Goal: Task Accomplishment & Management: Use online tool/utility

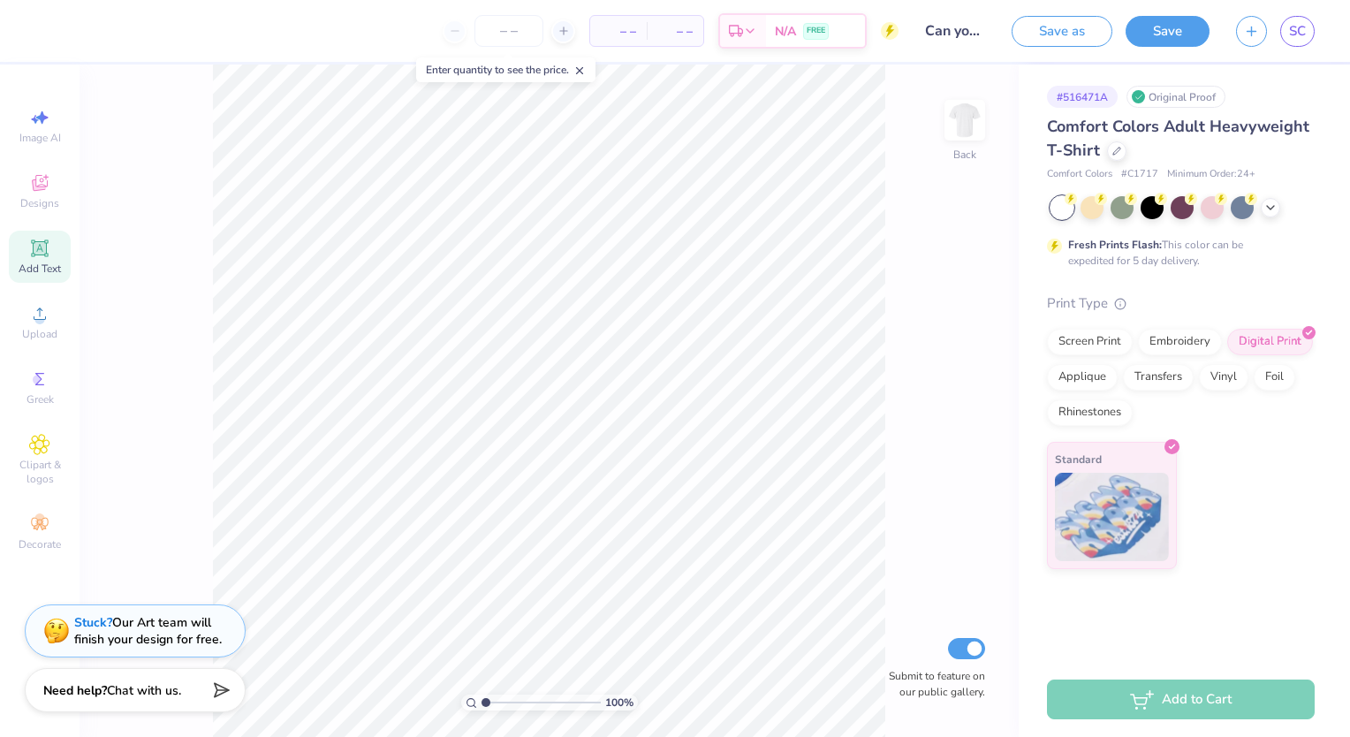
click at [49, 261] on div "Add Text" at bounding box center [40, 257] width 62 height 52
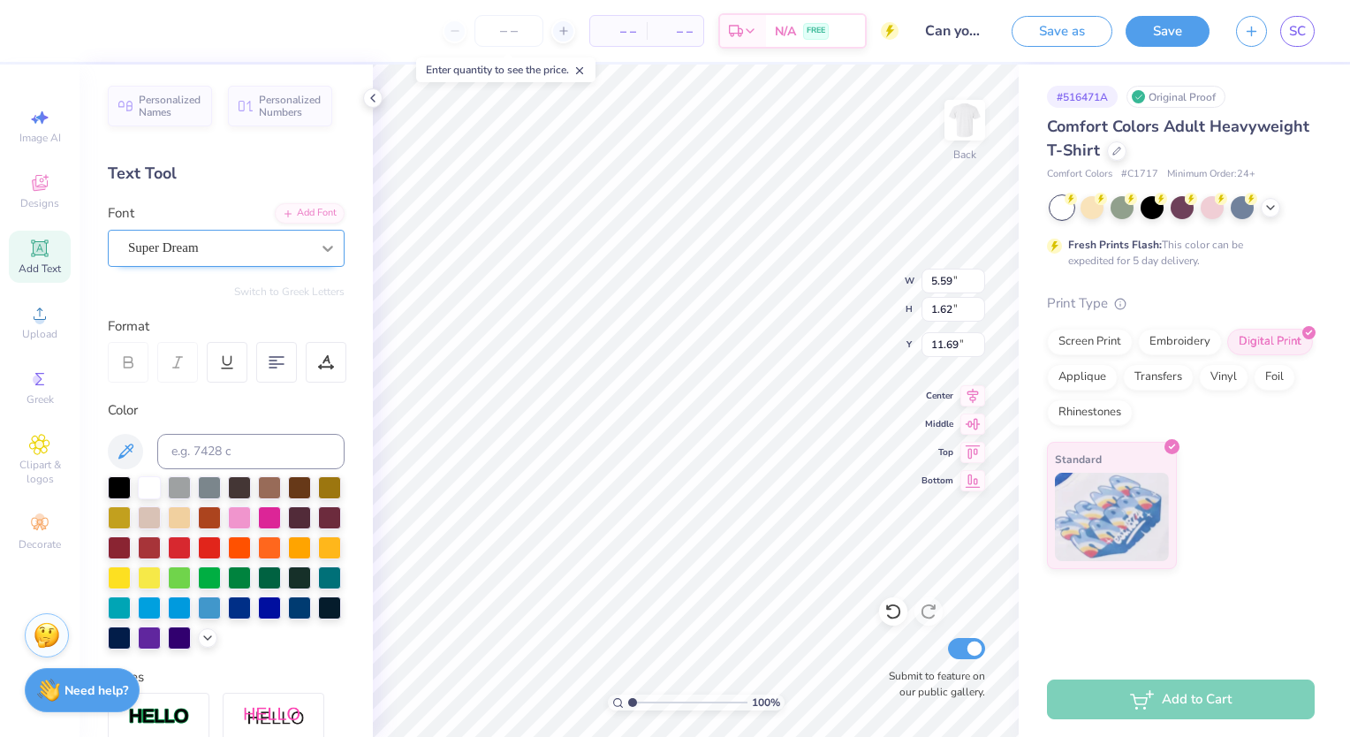
click at [318, 258] on div at bounding box center [328, 248] width 32 height 32
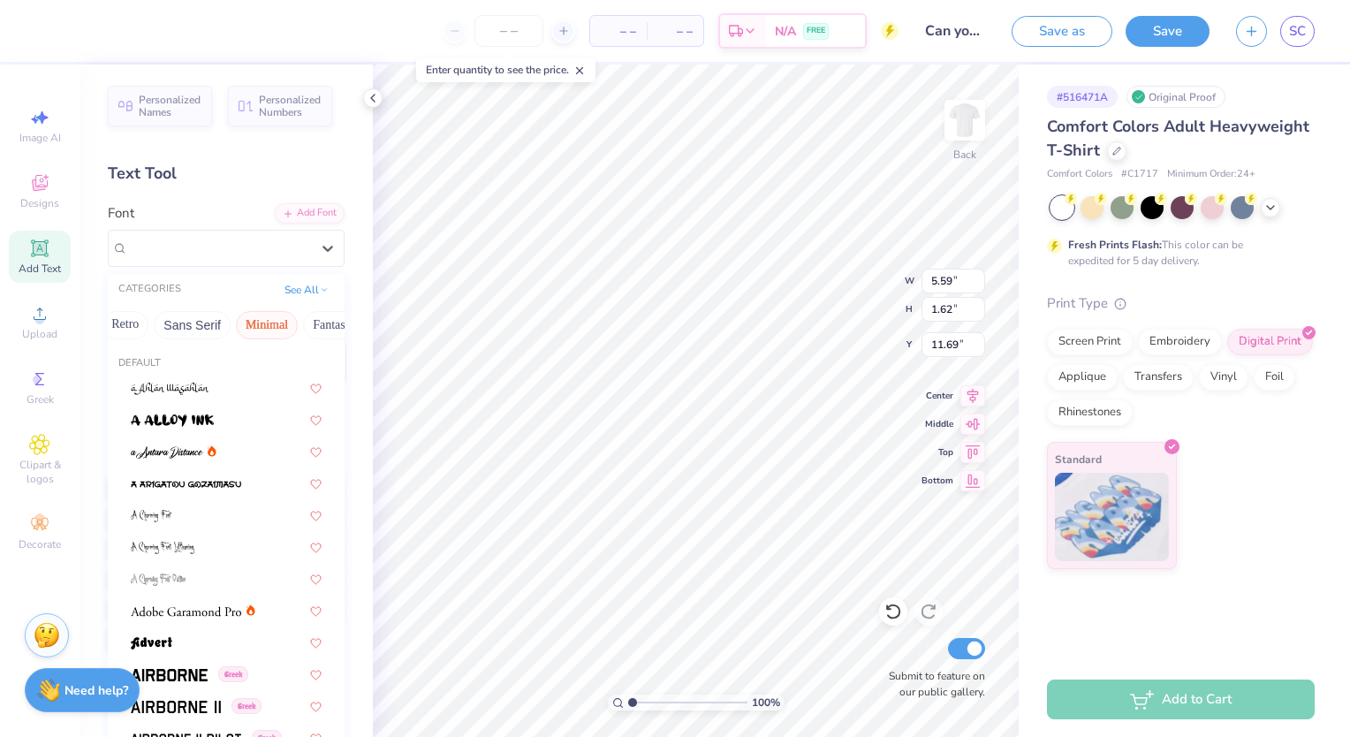
scroll to position [0, 382]
click at [268, 327] on button "Minimal" at bounding box center [266, 325] width 62 height 28
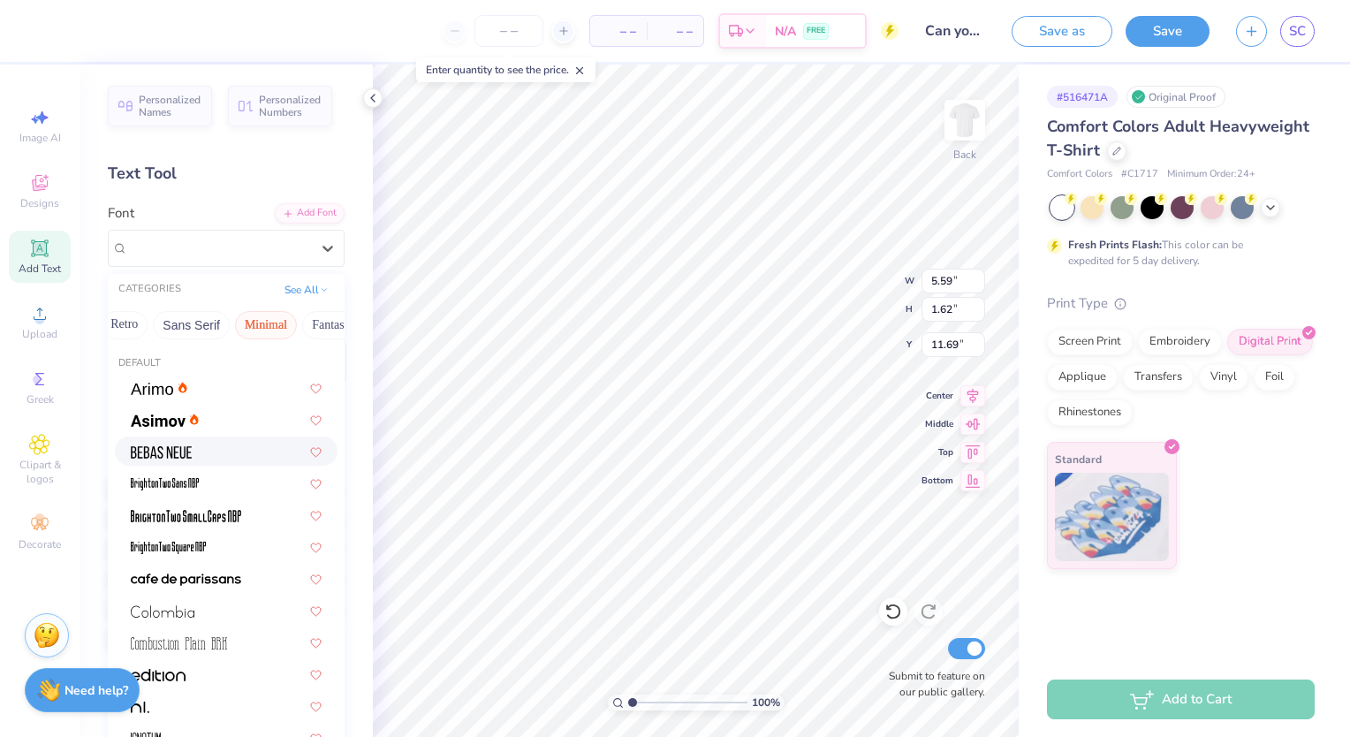
click at [183, 455] on img at bounding box center [161, 452] width 61 height 12
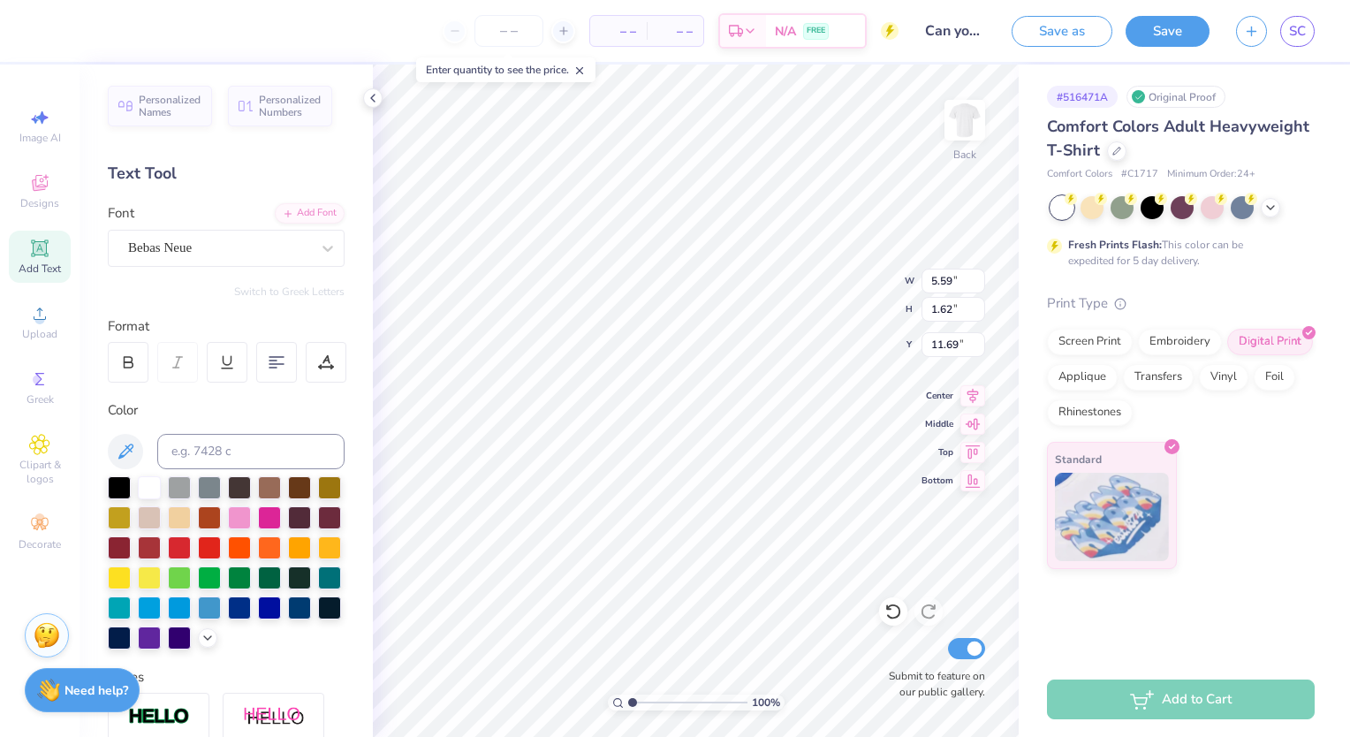
type input "3.45"
click at [123, 452] on icon at bounding box center [125, 451] width 15 height 15
type textarea "Tampa fl | september 19 - 21, 2025"
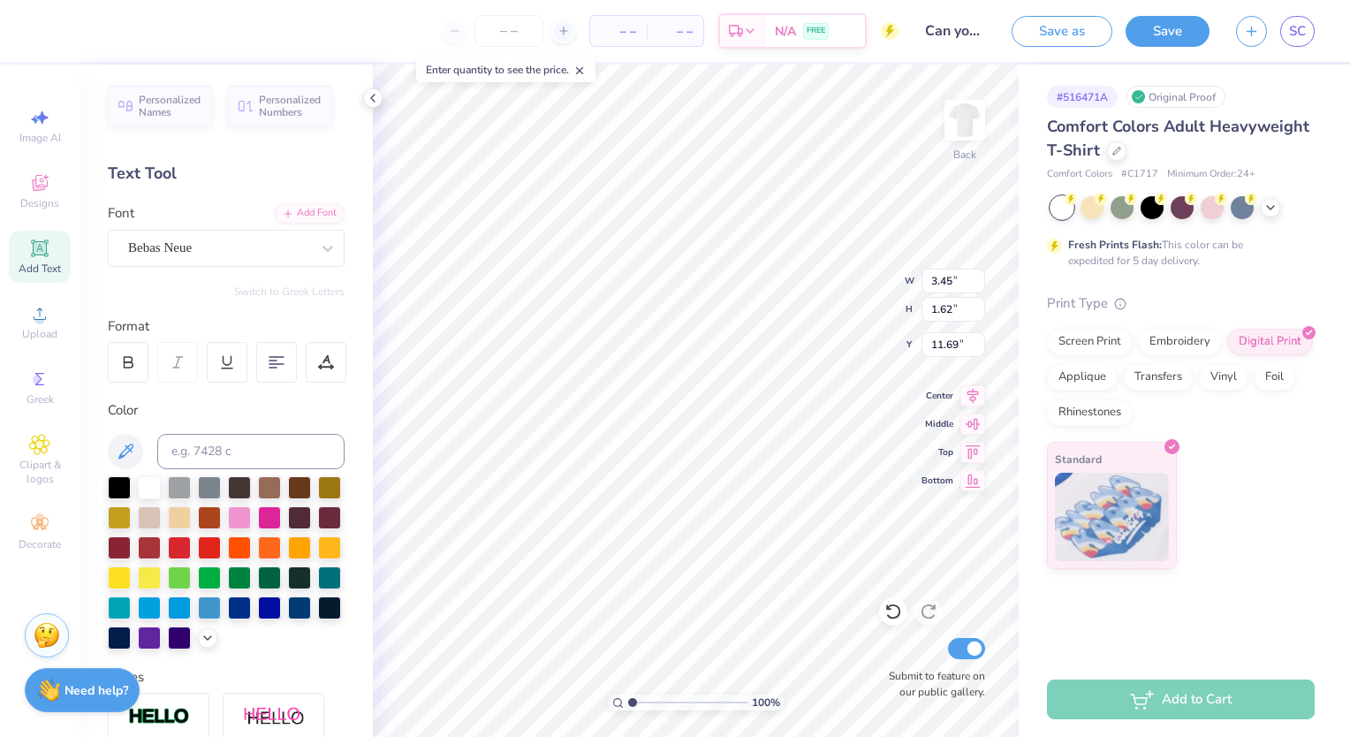
scroll to position [14, 2]
click at [954, 312] on input "1.62" at bounding box center [954, 309] width 64 height 25
type input "14.17"
type input "1.07"
type input "11.97"
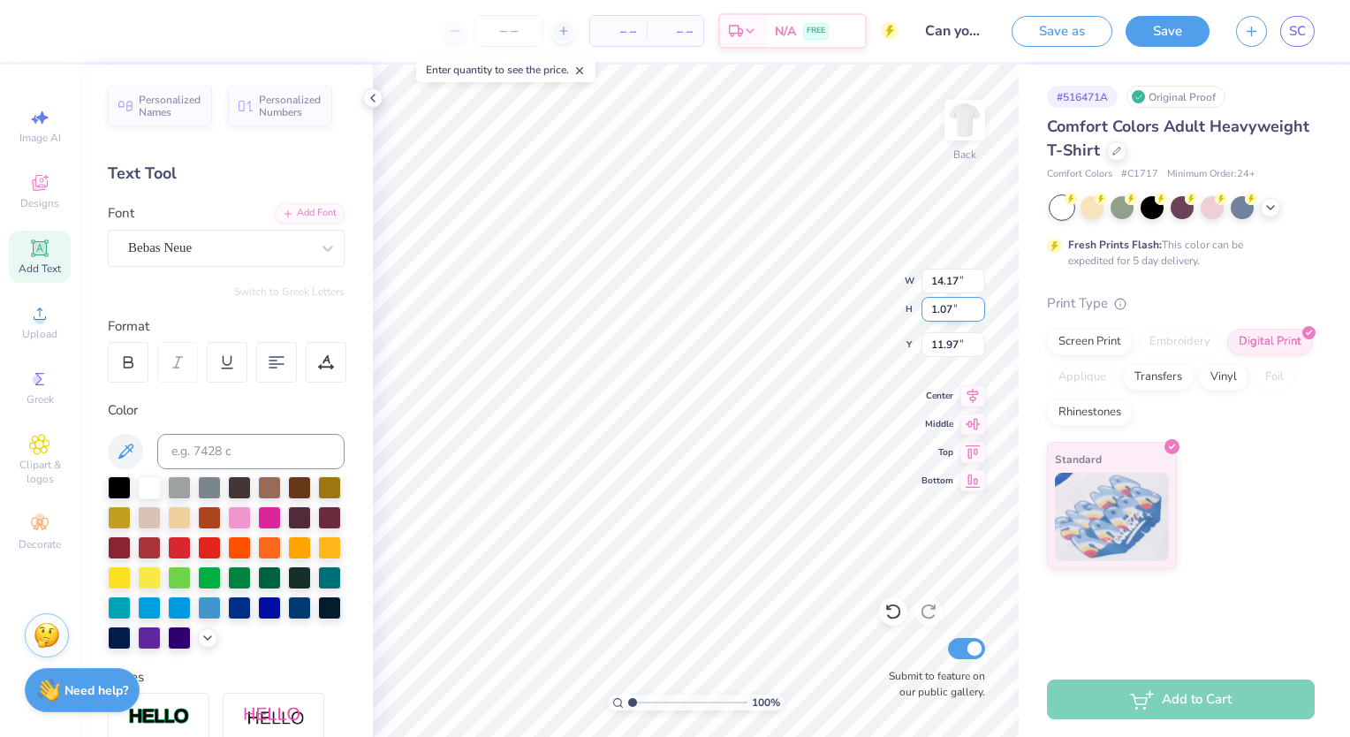
click at [912, 309] on div "100 % Back W 14.17 14.17 " H 1.07 1.07 " Y 11.97 11.97 " Center Middle Top Bott…" at bounding box center [696, 401] width 646 height 672
click at [952, 314] on input "1.07" at bounding box center [954, 309] width 64 height 25
type input "1"
type input ".25"
type input "3.32"
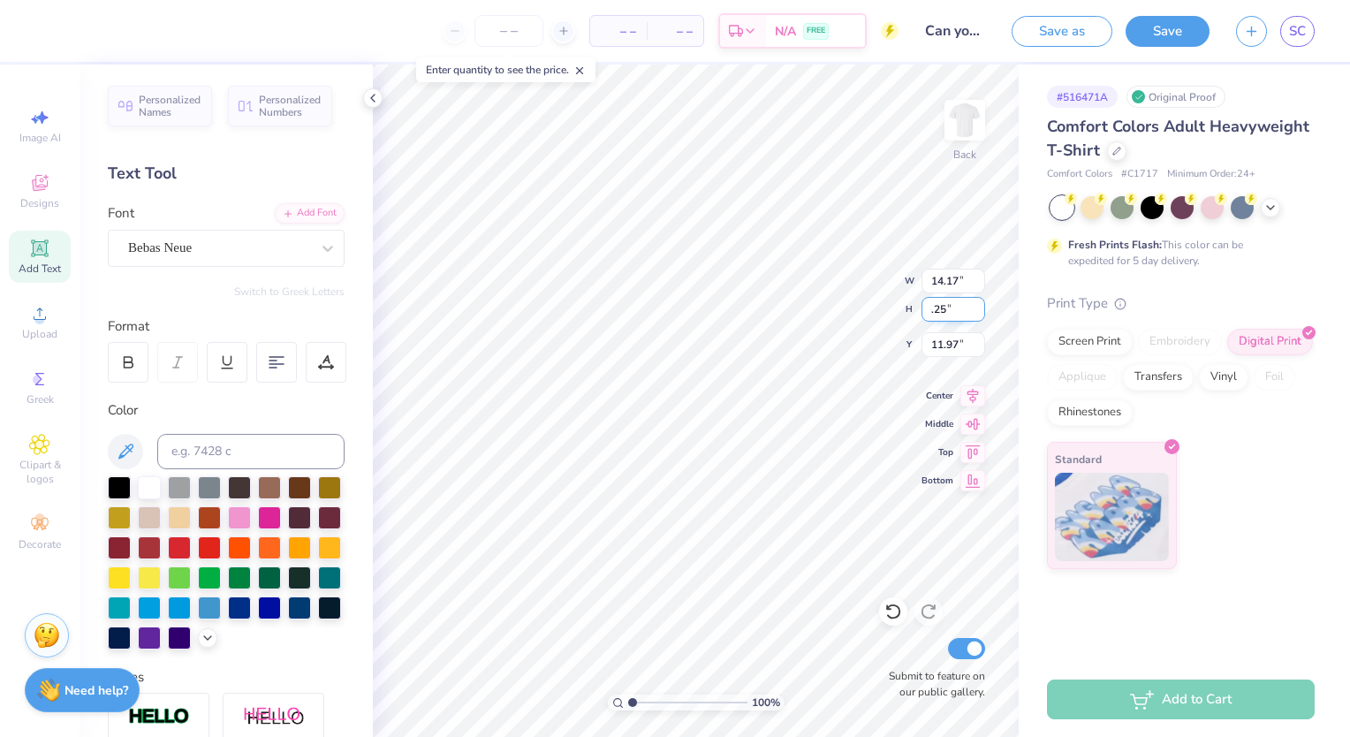
type input "0.25"
type input "12.38"
type input "0.75"
type input "9.97"
type input "12.12"
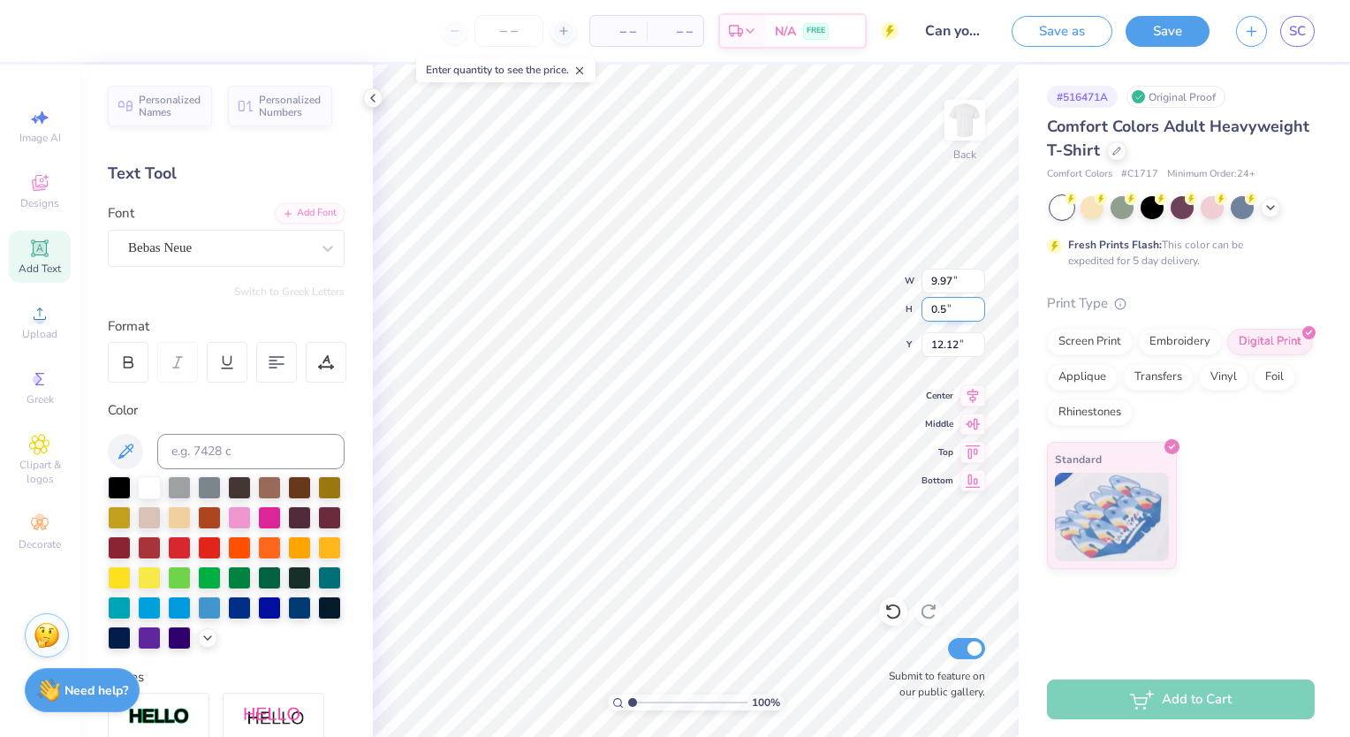
type input "0.5"
type input "6.64"
type input "0.50"
type input "12.25"
type input "12.50"
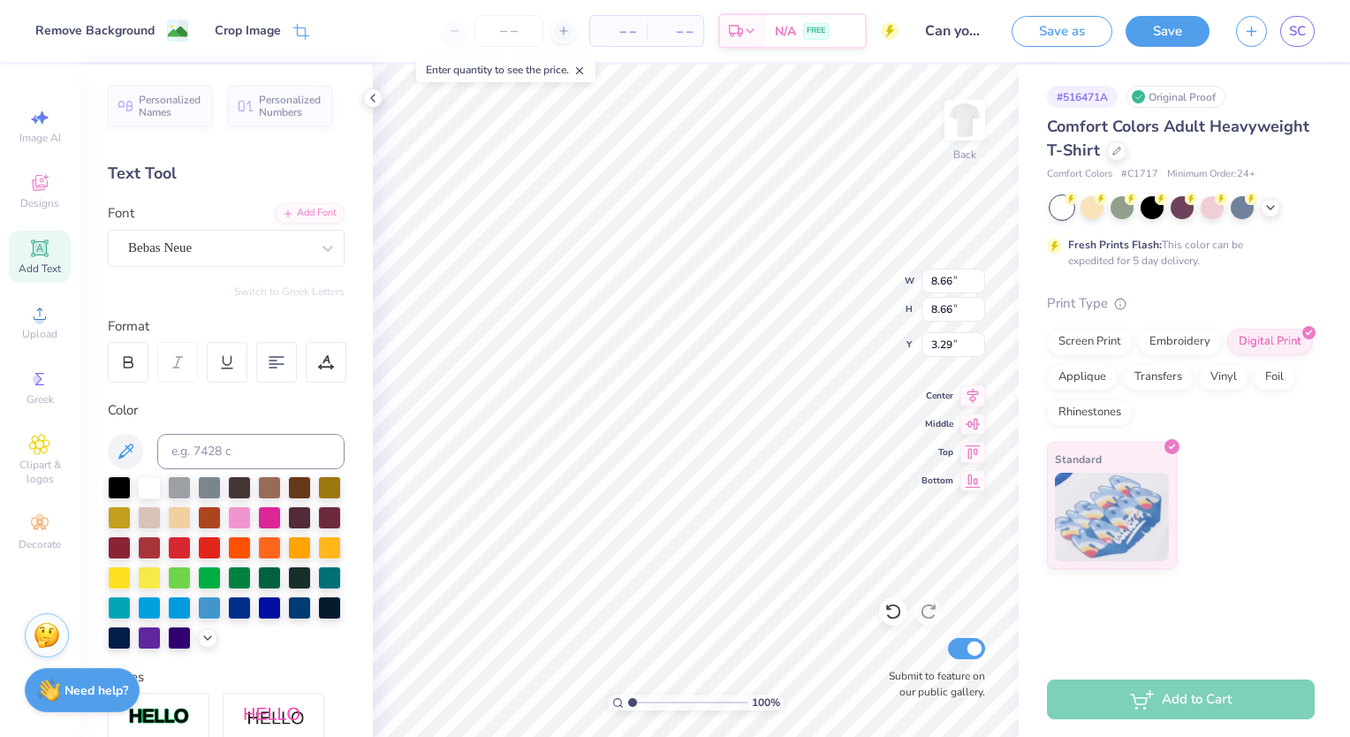
type input "3.00"
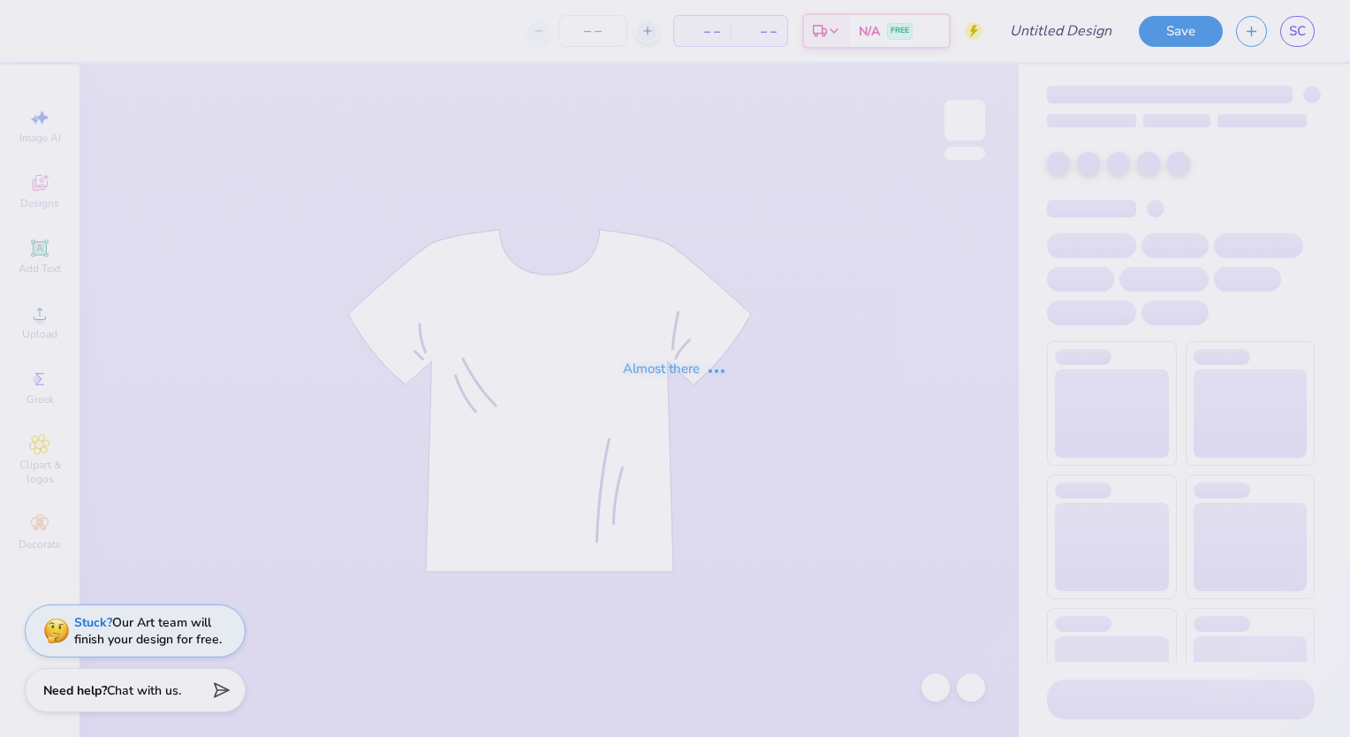
type input "[PERSON_NAME]"
type input "24"
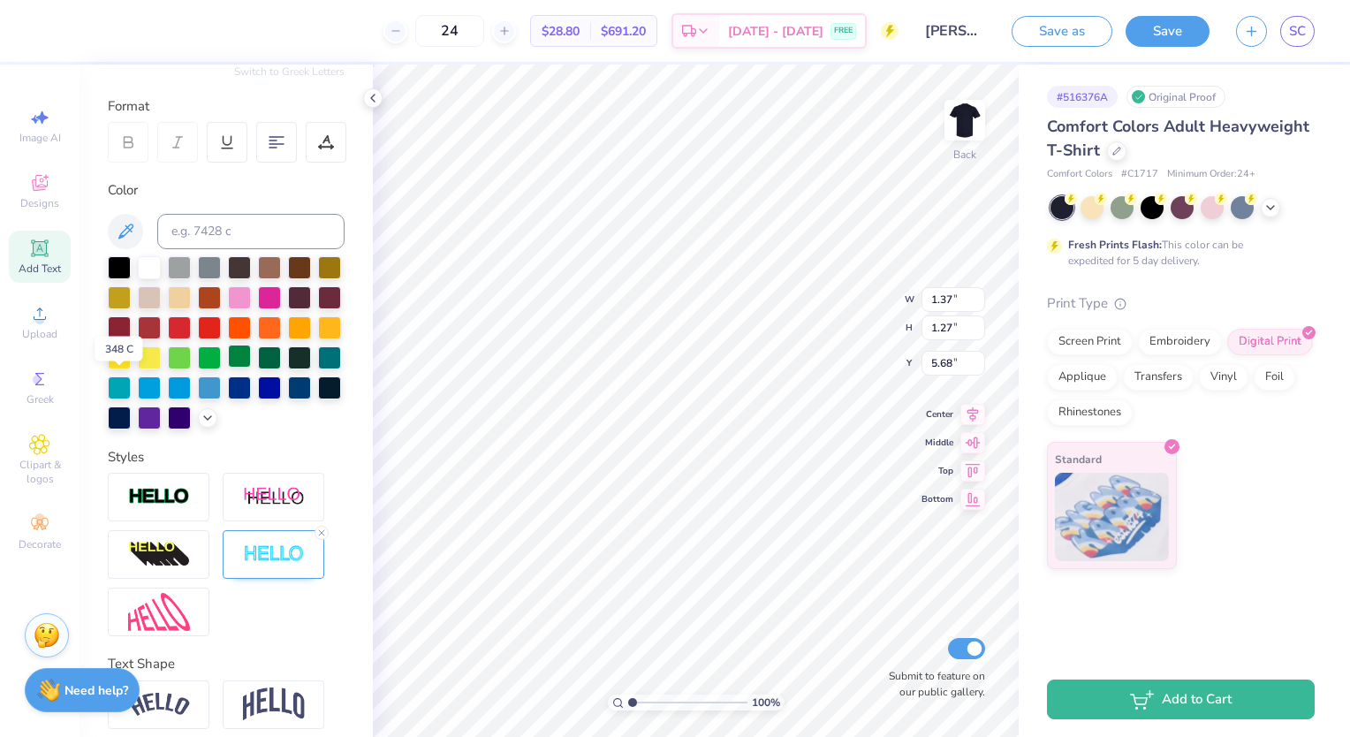
scroll to position [223, 0]
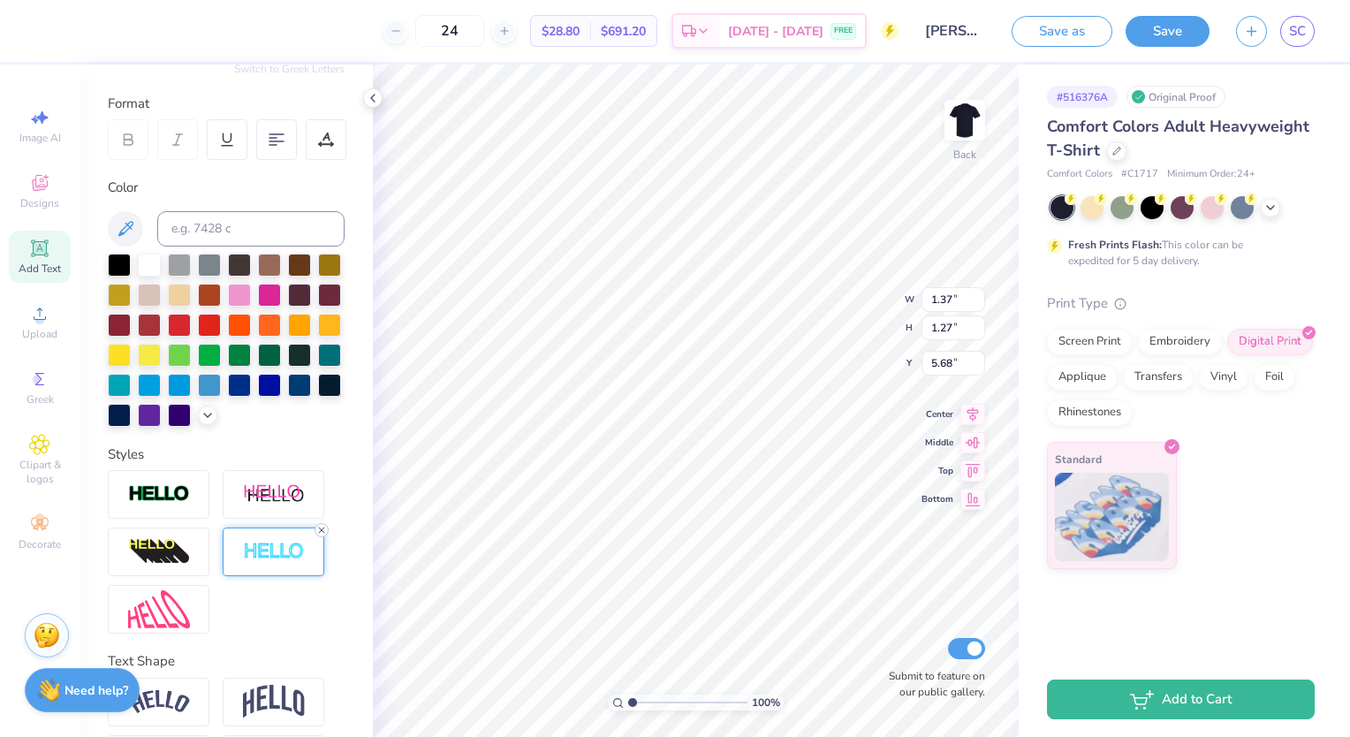
click at [323, 536] on icon at bounding box center [321, 530] width 11 height 11
type input "1.35"
type input "1.25"
type input "5.69"
type input "1.73"
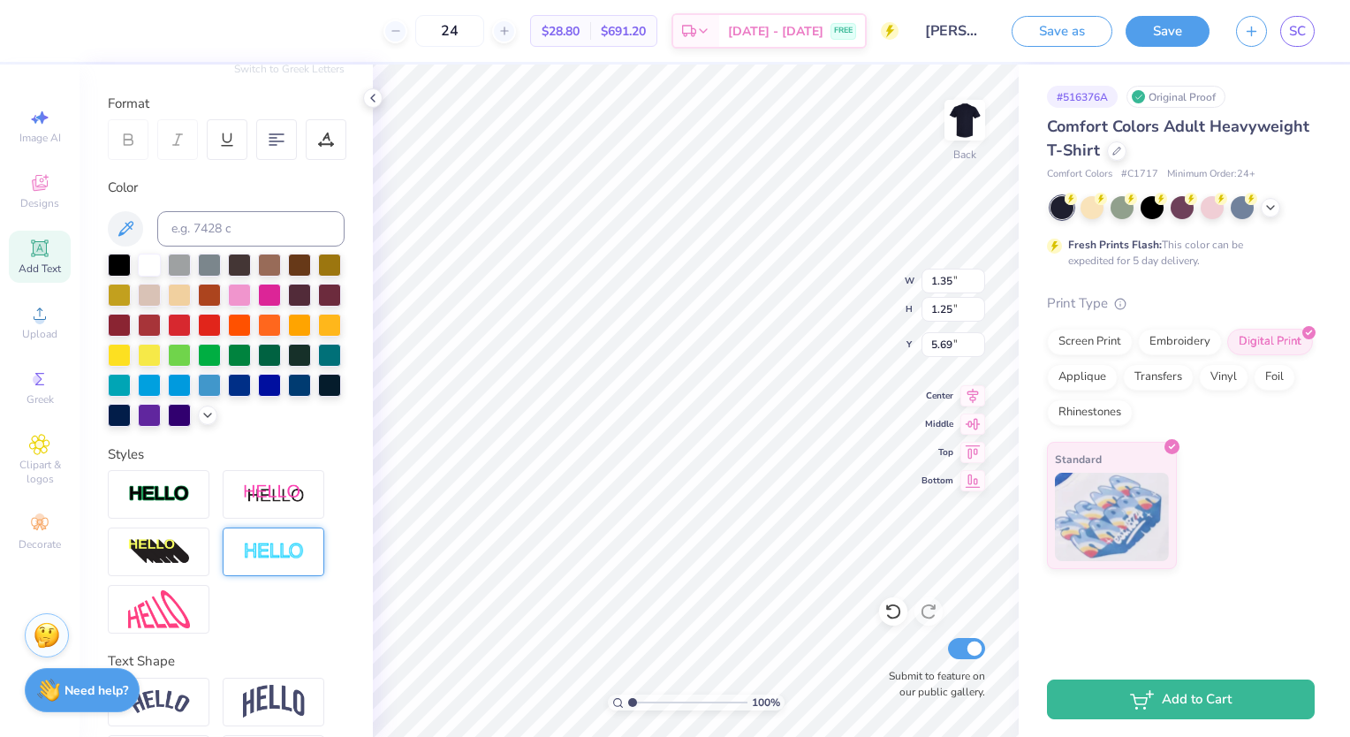
type input "1.27"
type input "8.84"
click at [320, 536] on icon at bounding box center [321, 530] width 11 height 11
type input "1.71"
type input "1.25"
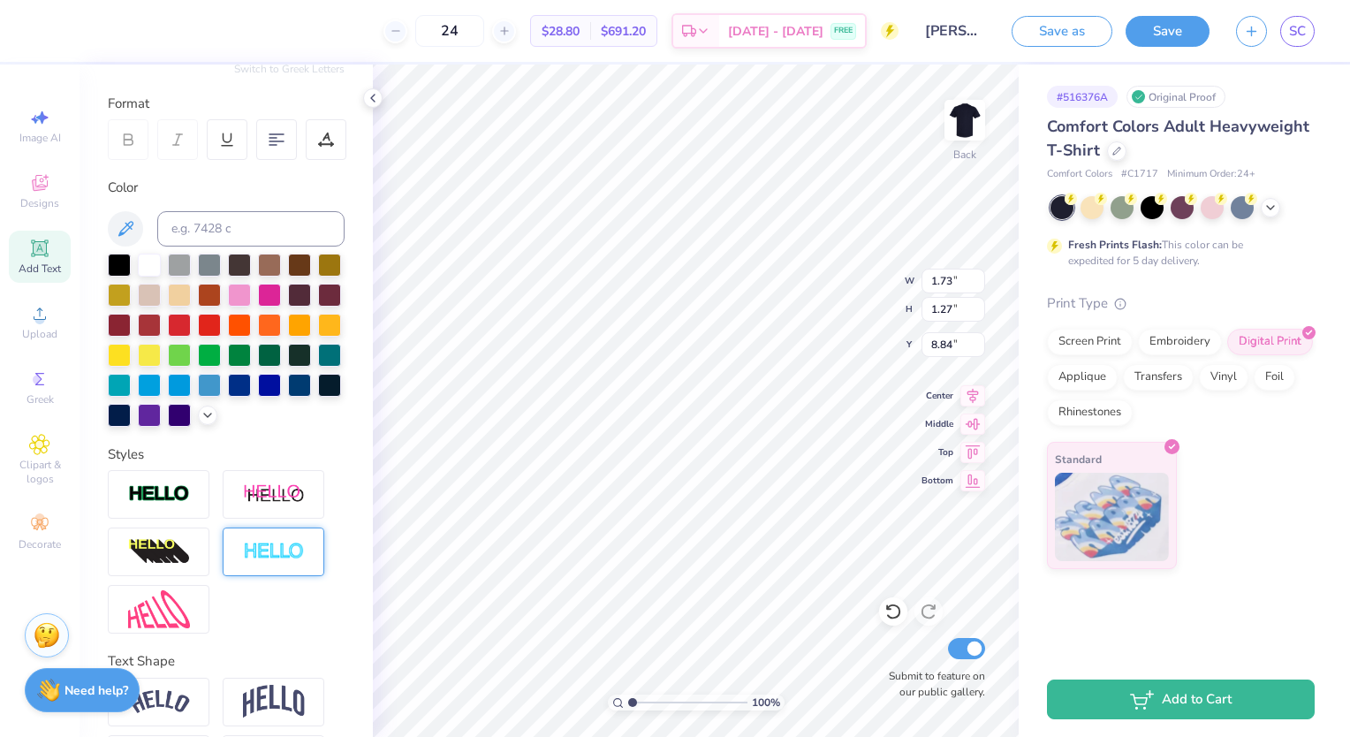
type input "8.85"
type input "8.52"
type input "5.75"
type input "4.41"
type input "4.43"
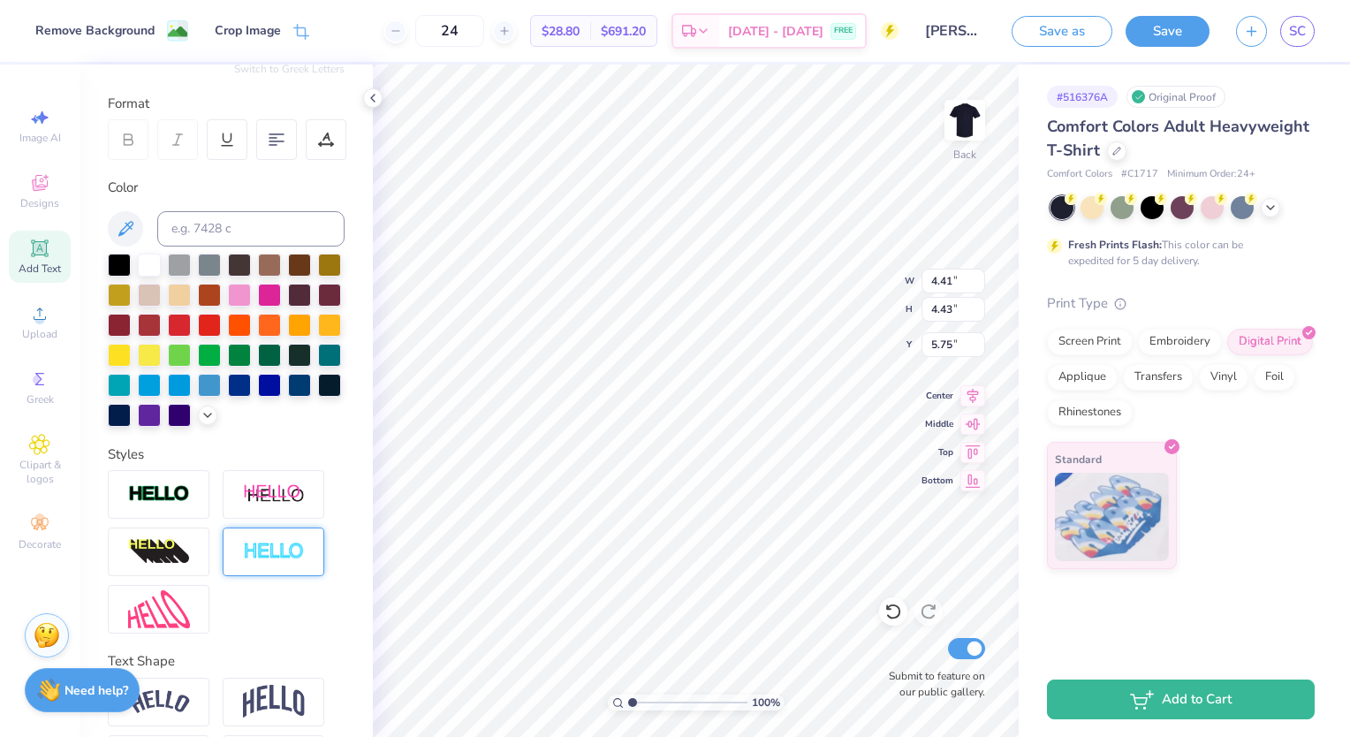
type input "5.34"
click at [1283, 31] on link "SC" at bounding box center [1297, 31] width 34 height 31
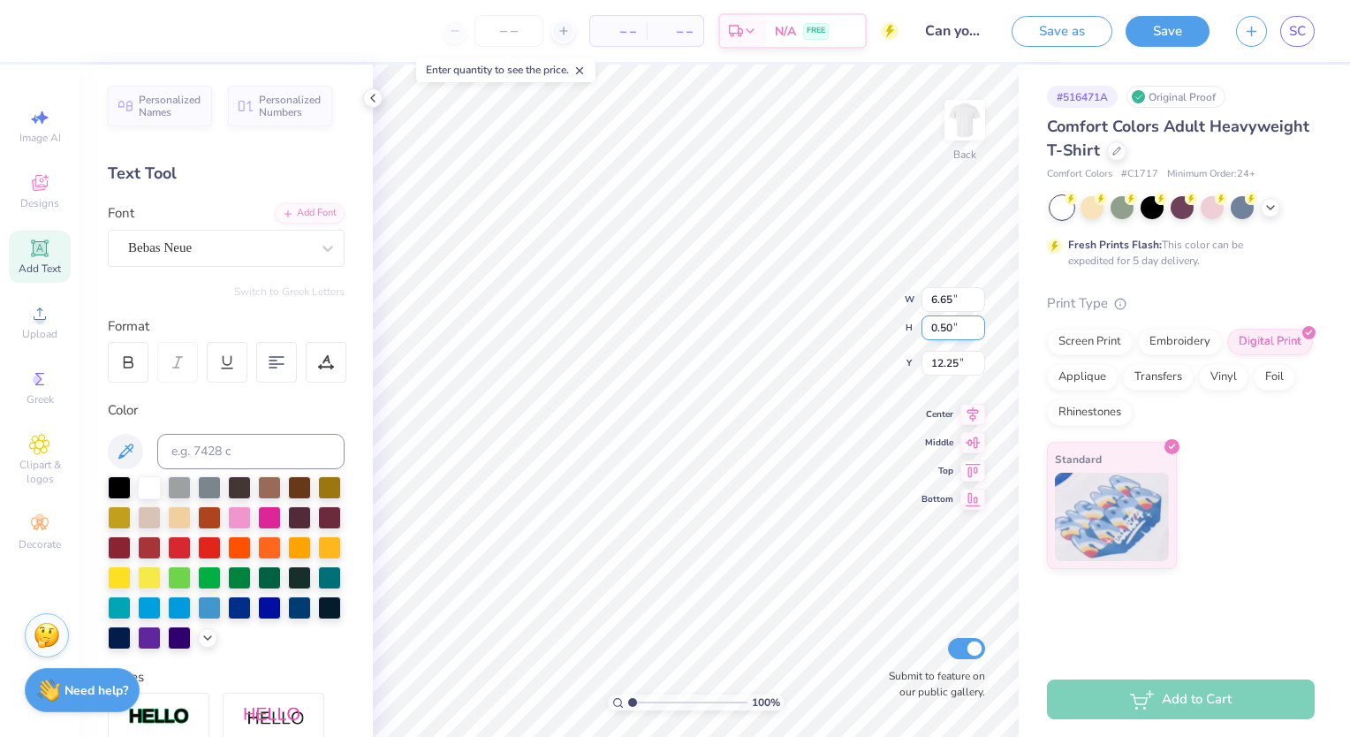
click at [947, 323] on input "0.50" at bounding box center [954, 327] width 64 height 25
type input "0.30"
type input "3.99"
type input "12.35"
click at [946, 309] on input "0.30" at bounding box center [954, 309] width 64 height 25
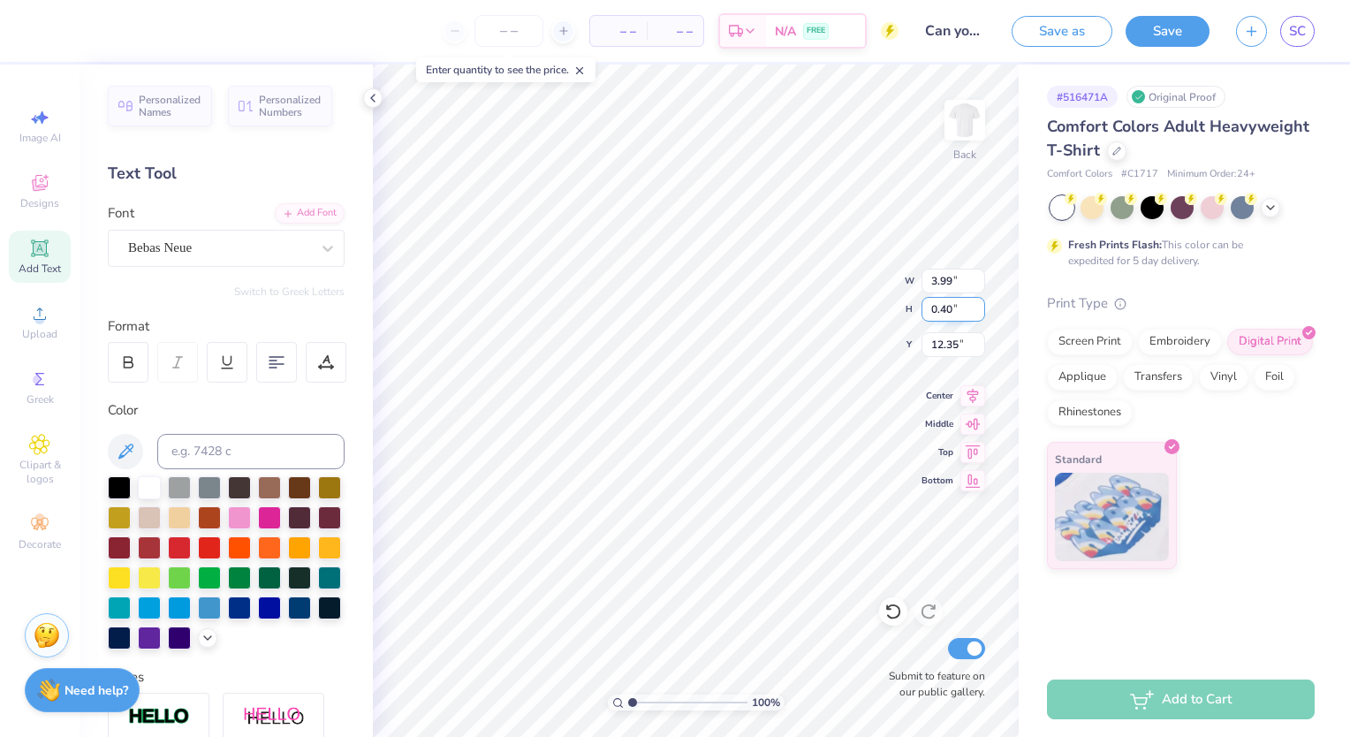
type input "0.40"
type input "5.32"
type input "12.30"
click at [1153, 39] on button "Save" at bounding box center [1168, 28] width 84 height 31
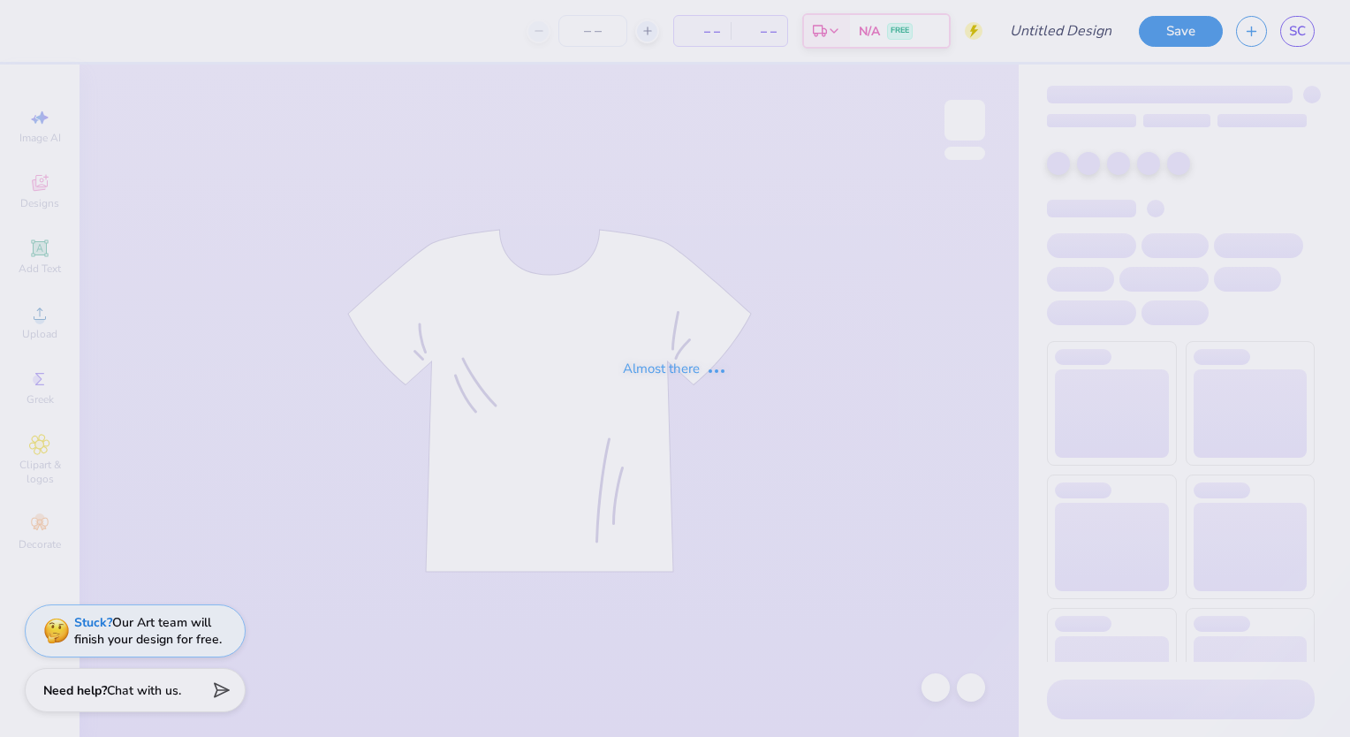
type input "[PERSON_NAME]"
type input "24"
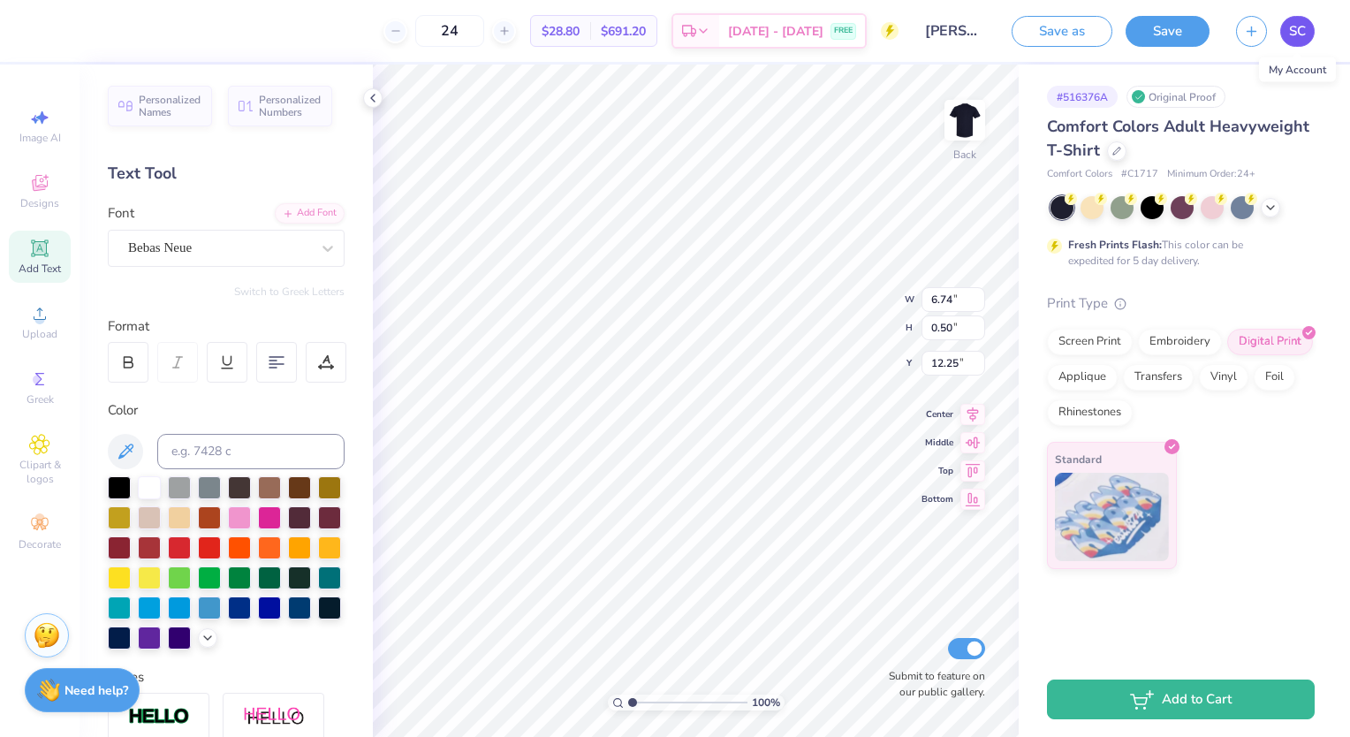
click at [1302, 39] on span "SC" at bounding box center [1297, 31] width 17 height 20
click at [946, 327] on input "0.40" at bounding box center [954, 327] width 64 height 25
type input "0.45"
type input "5.98"
type input "12.28"
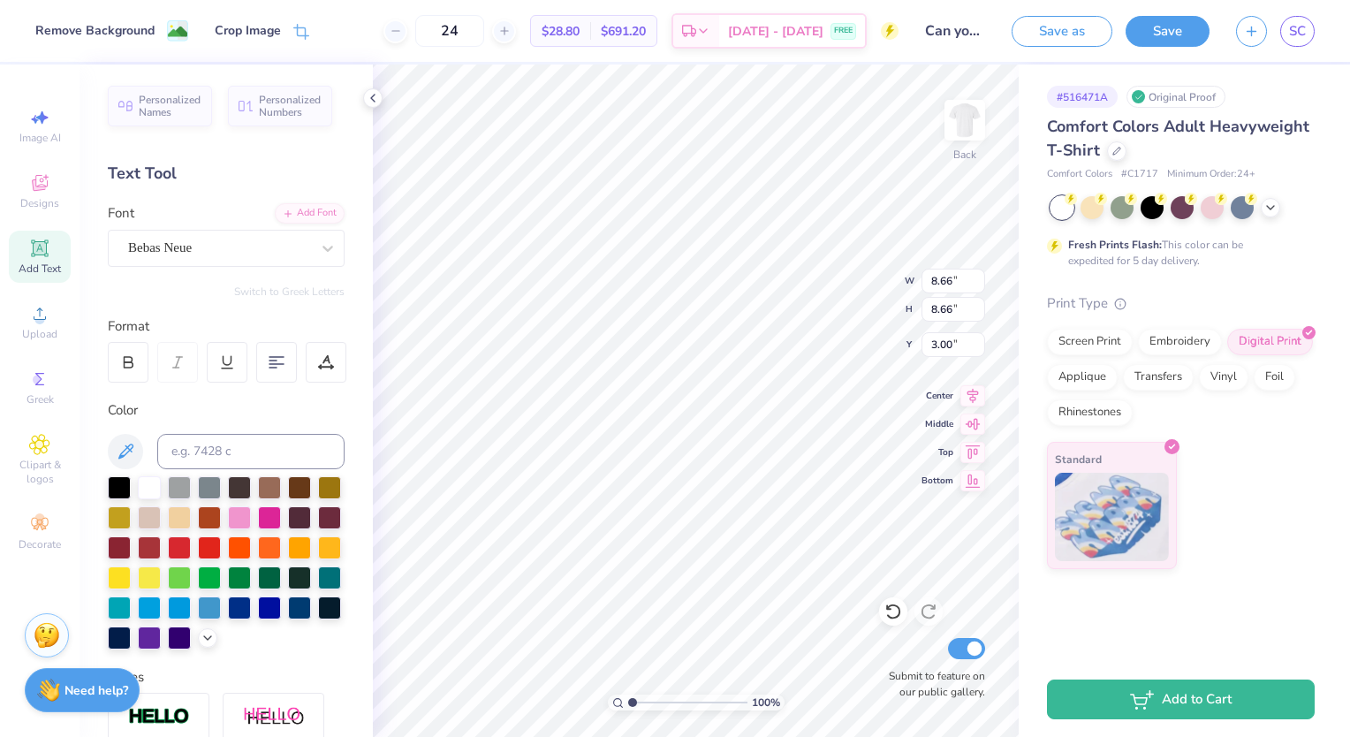
type input "8.66"
type input "3.00"
click at [1271, 209] on icon at bounding box center [1271, 206] width 14 height 14
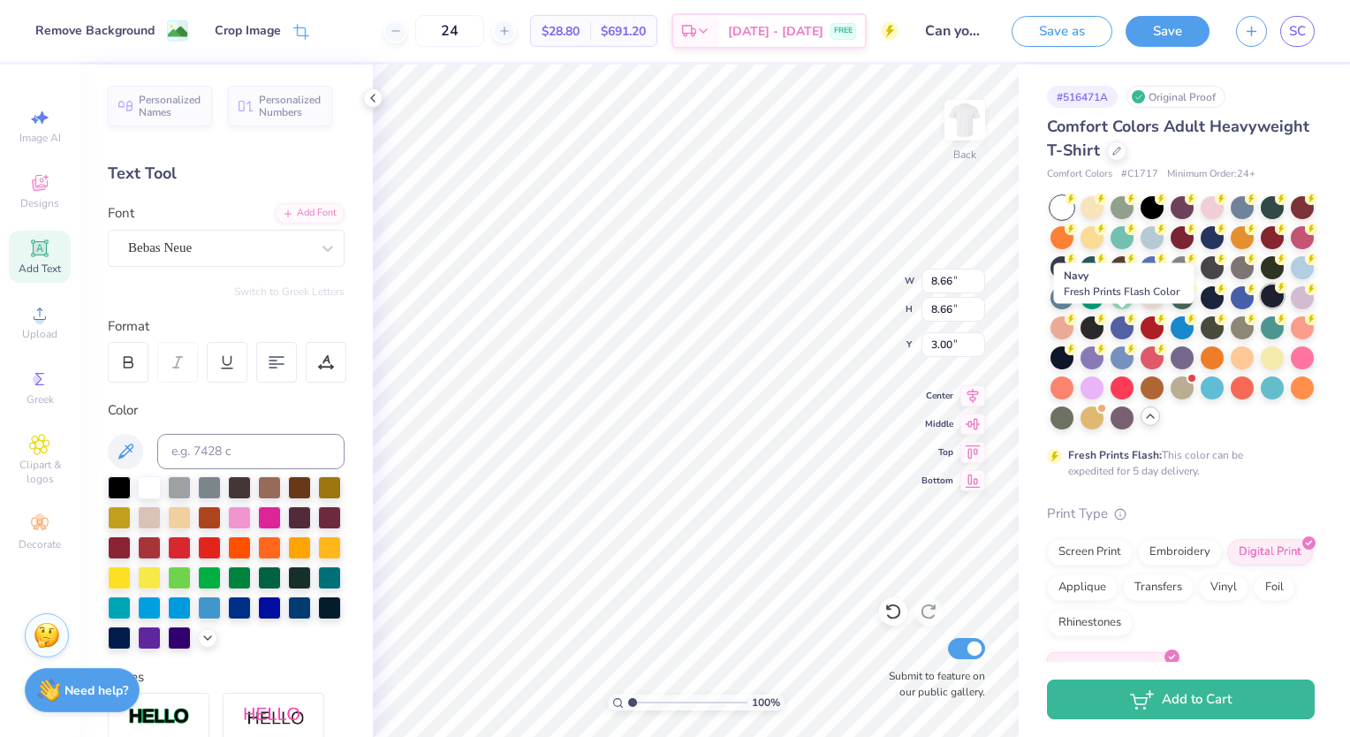
click at [1261, 308] on div at bounding box center [1272, 296] width 23 height 23
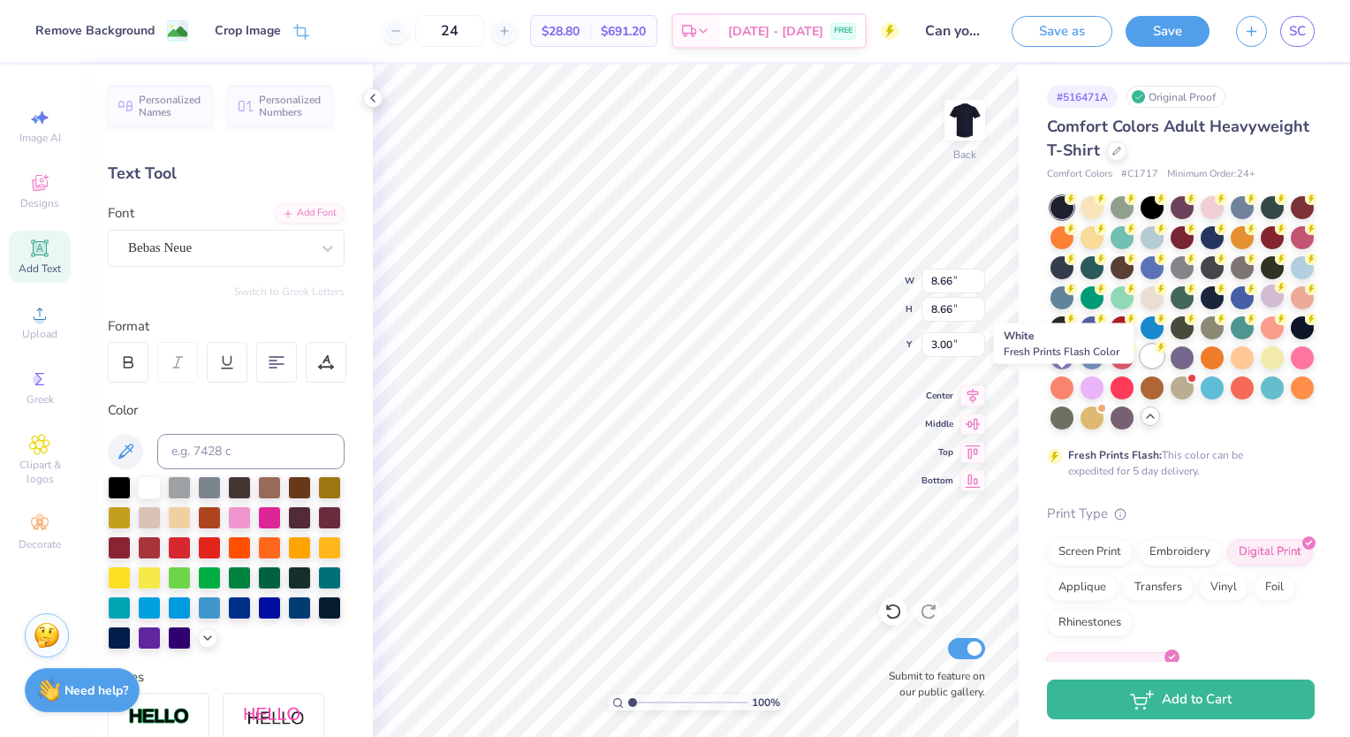
click at [1141, 368] on div at bounding box center [1152, 356] width 23 height 23
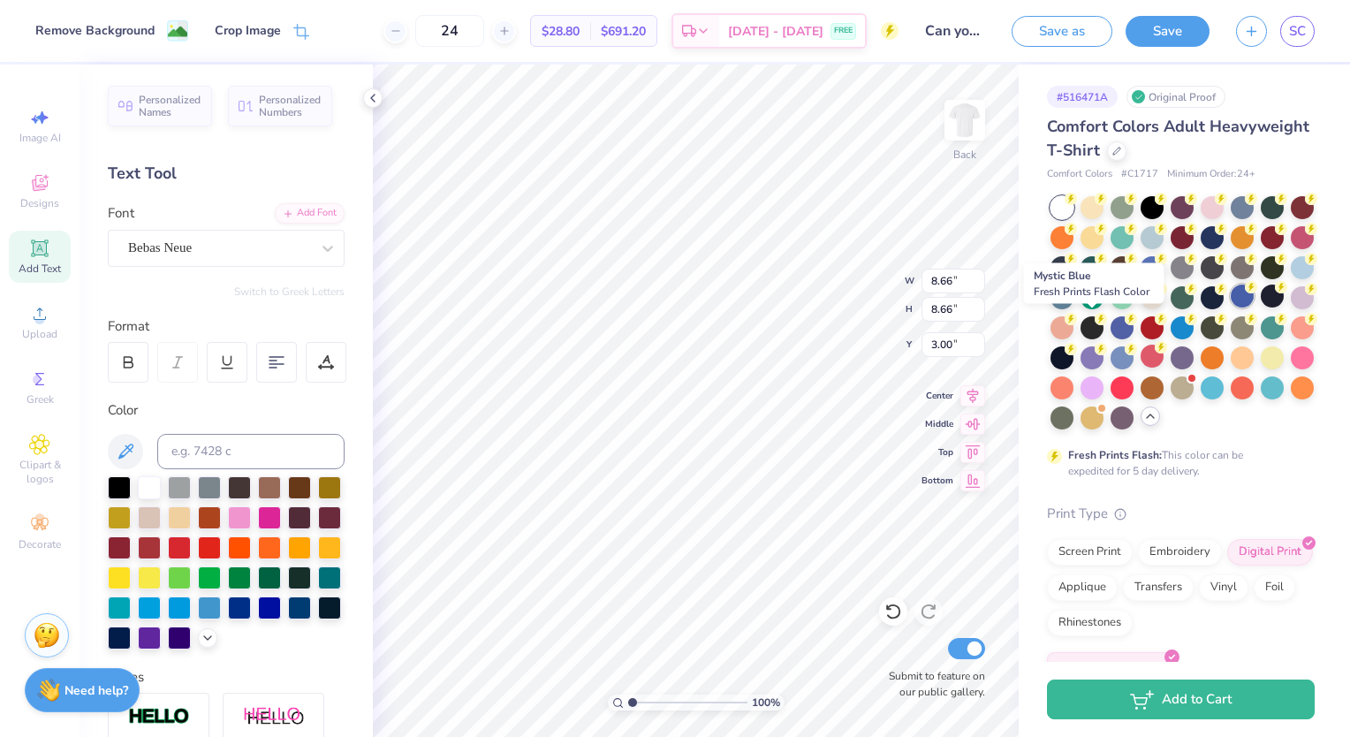
click at [1231, 308] on div at bounding box center [1242, 296] width 23 height 23
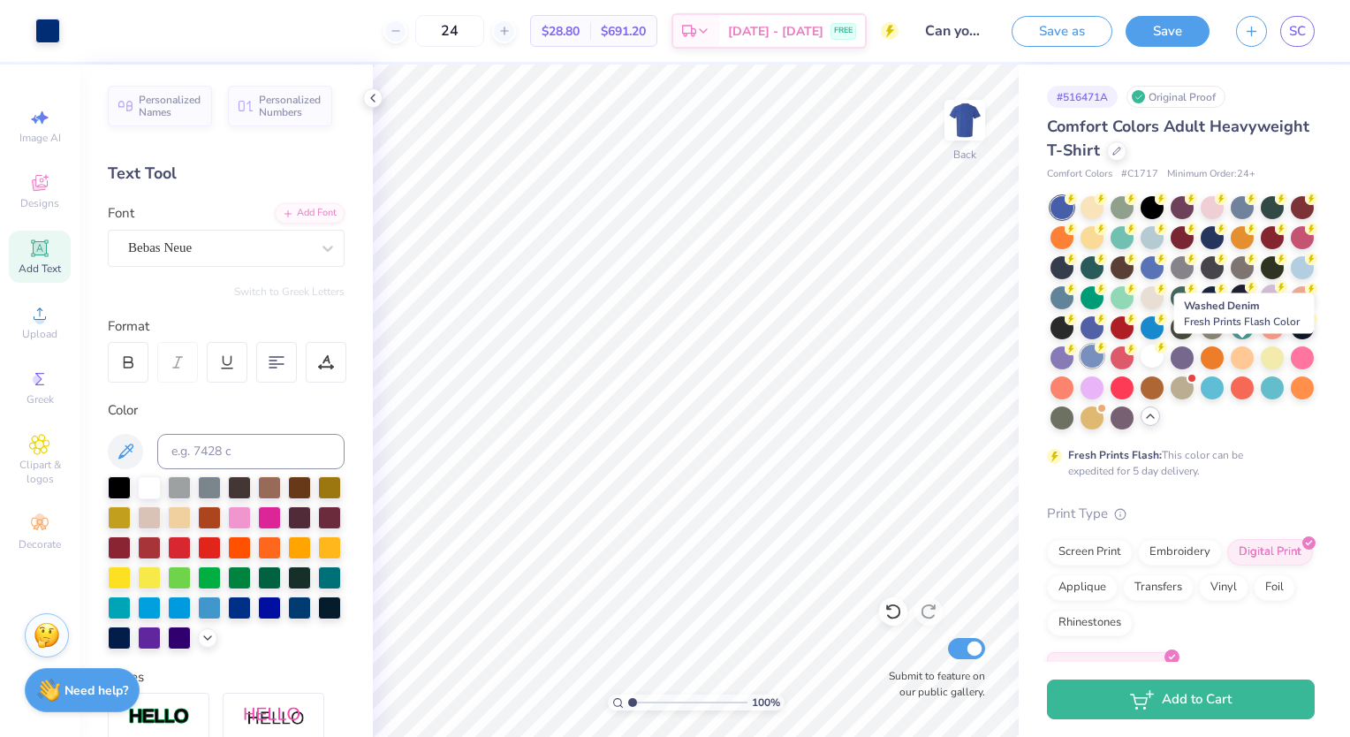
click at [1104, 358] on div at bounding box center [1092, 356] width 23 height 23
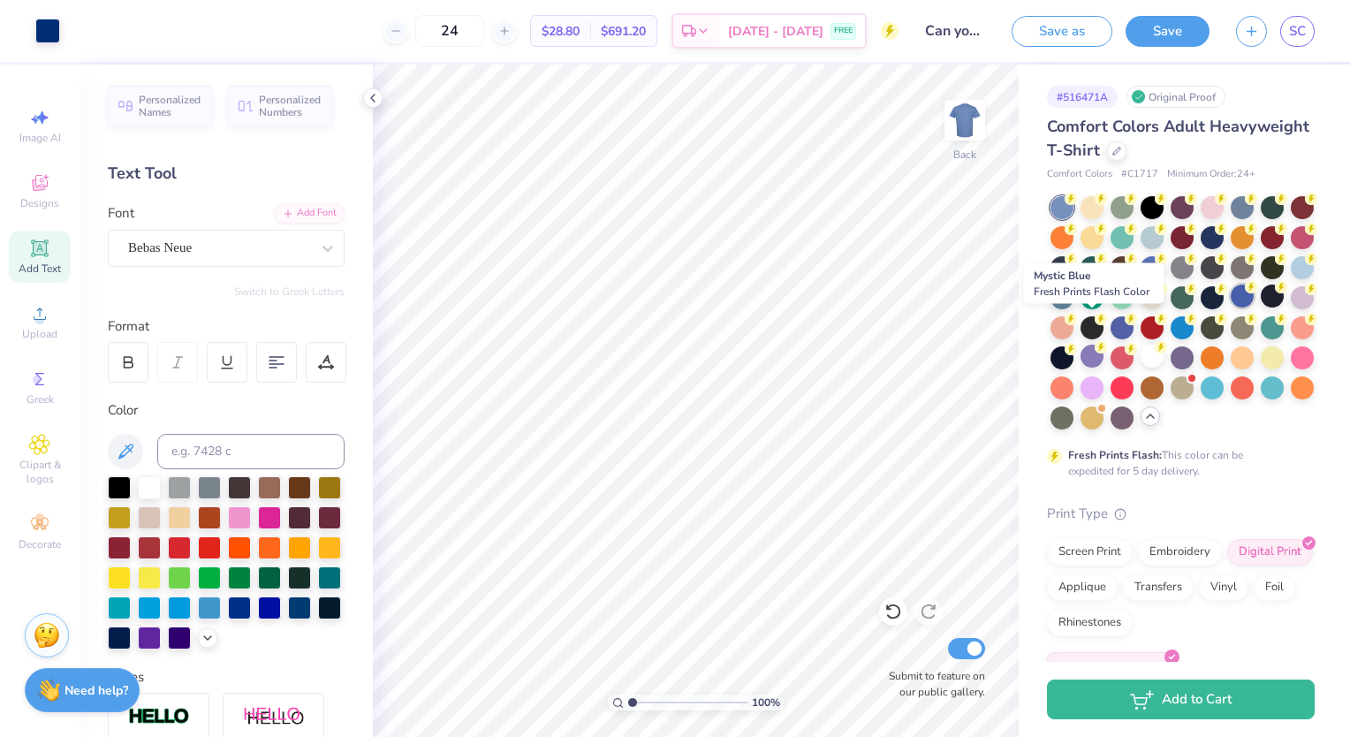
click at [1231, 308] on div at bounding box center [1242, 296] width 23 height 23
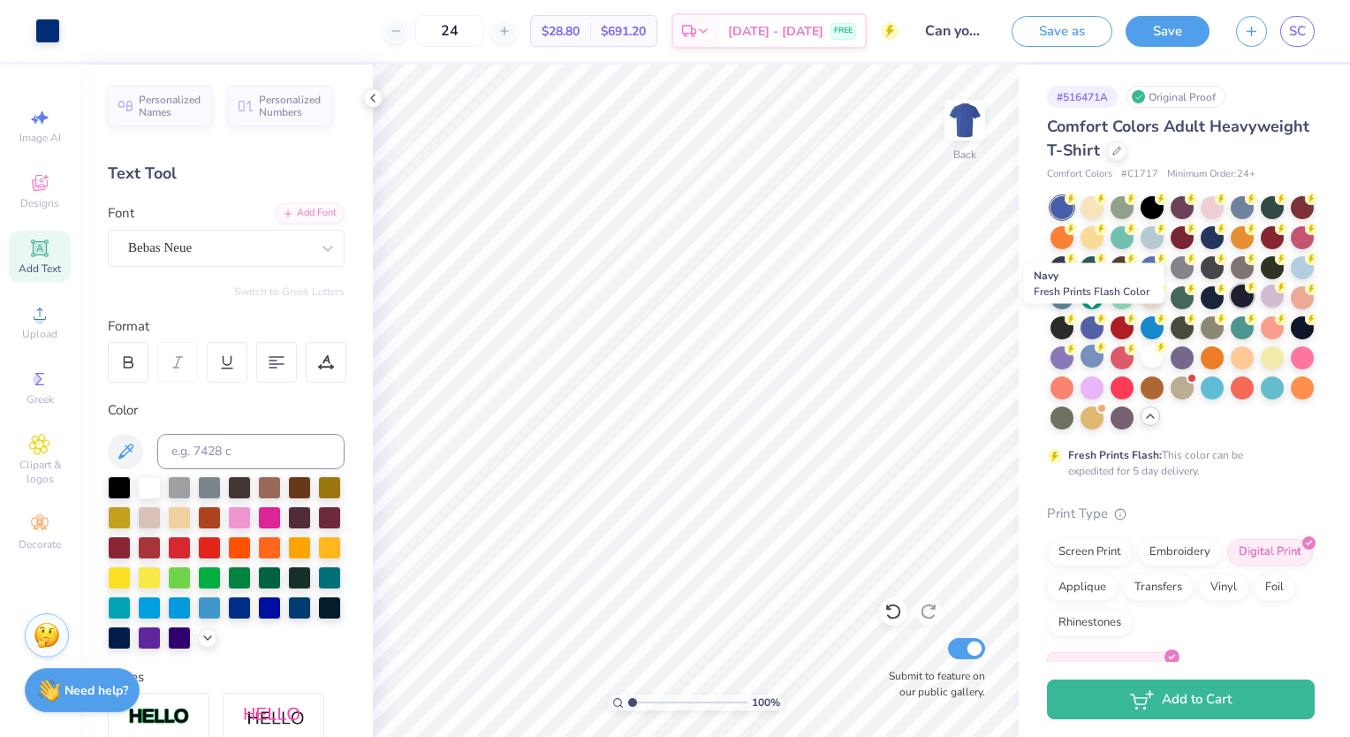
click at [1231, 308] on div at bounding box center [1242, 296] width 23 height 23
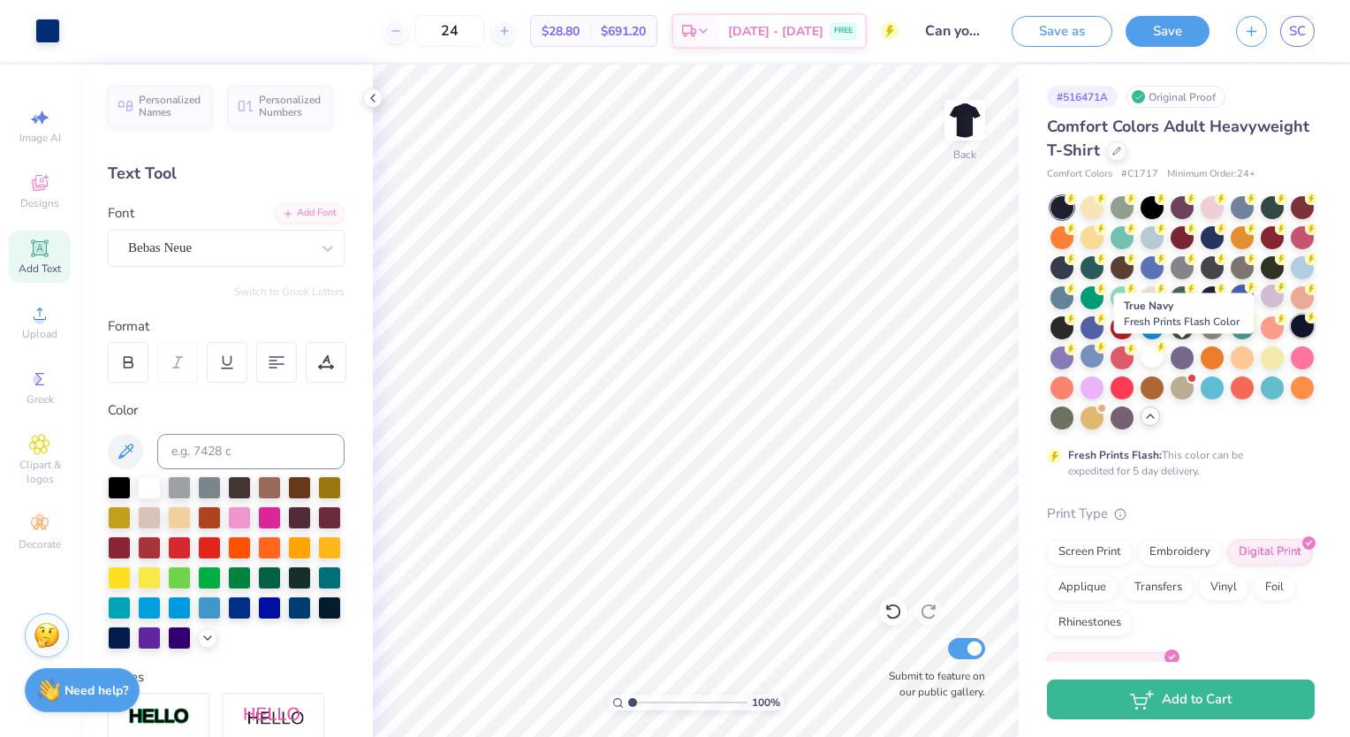
click at [1291, 338] on div at bounding box center [1302, 326] width 23 height 23
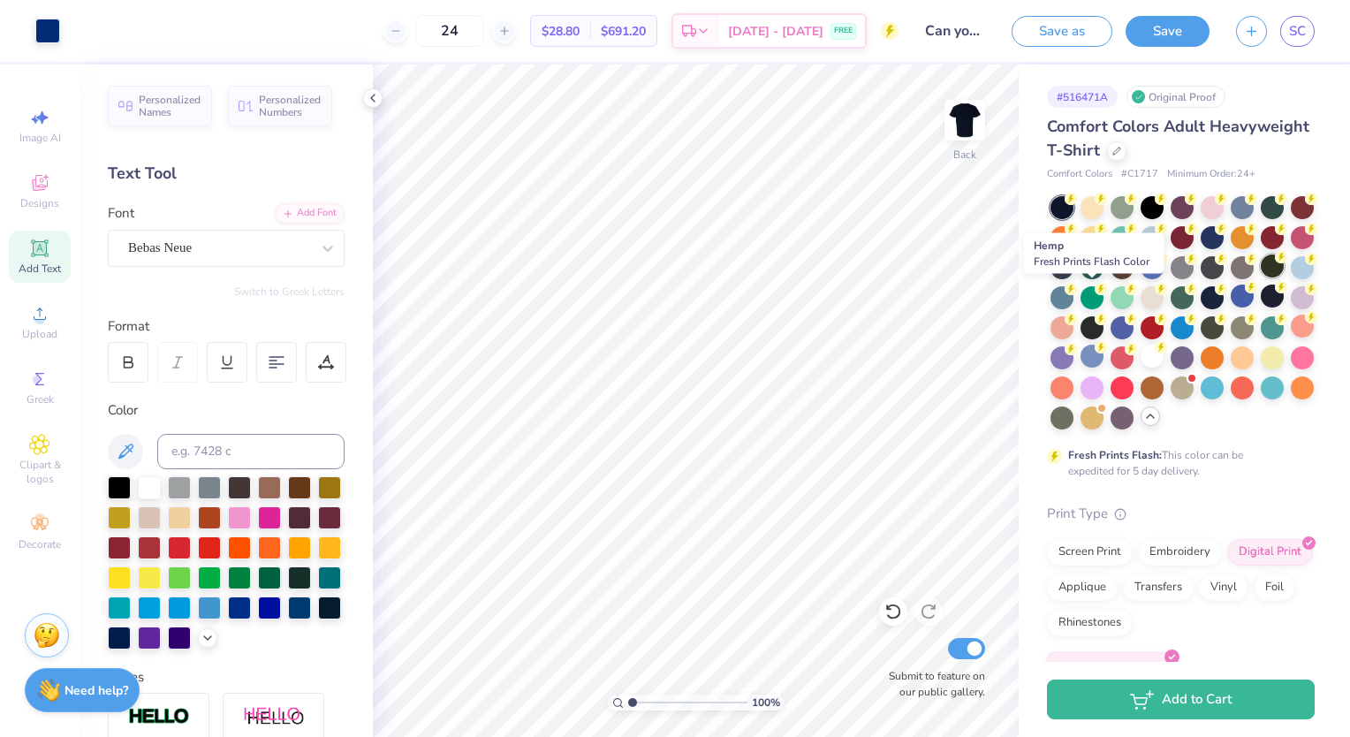
click at [1261, 277] on div at bounding box center [1272, 266] width 23 height 23
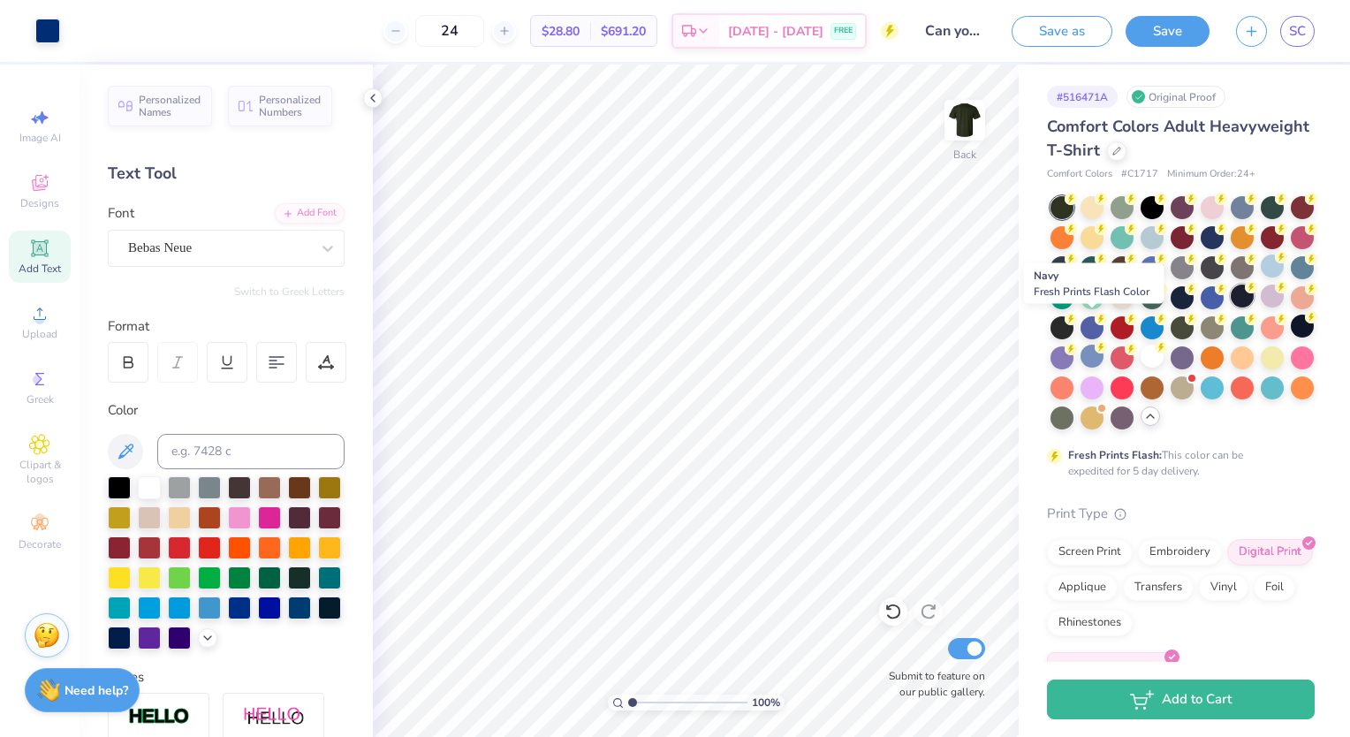
click at [1231, 308] on div at bounding box center [1242, 296] width 23 height 23
type input "1.09614594029497"
click at [1231, 309] on div at bounding box center [1242, 297] width 23 height 23
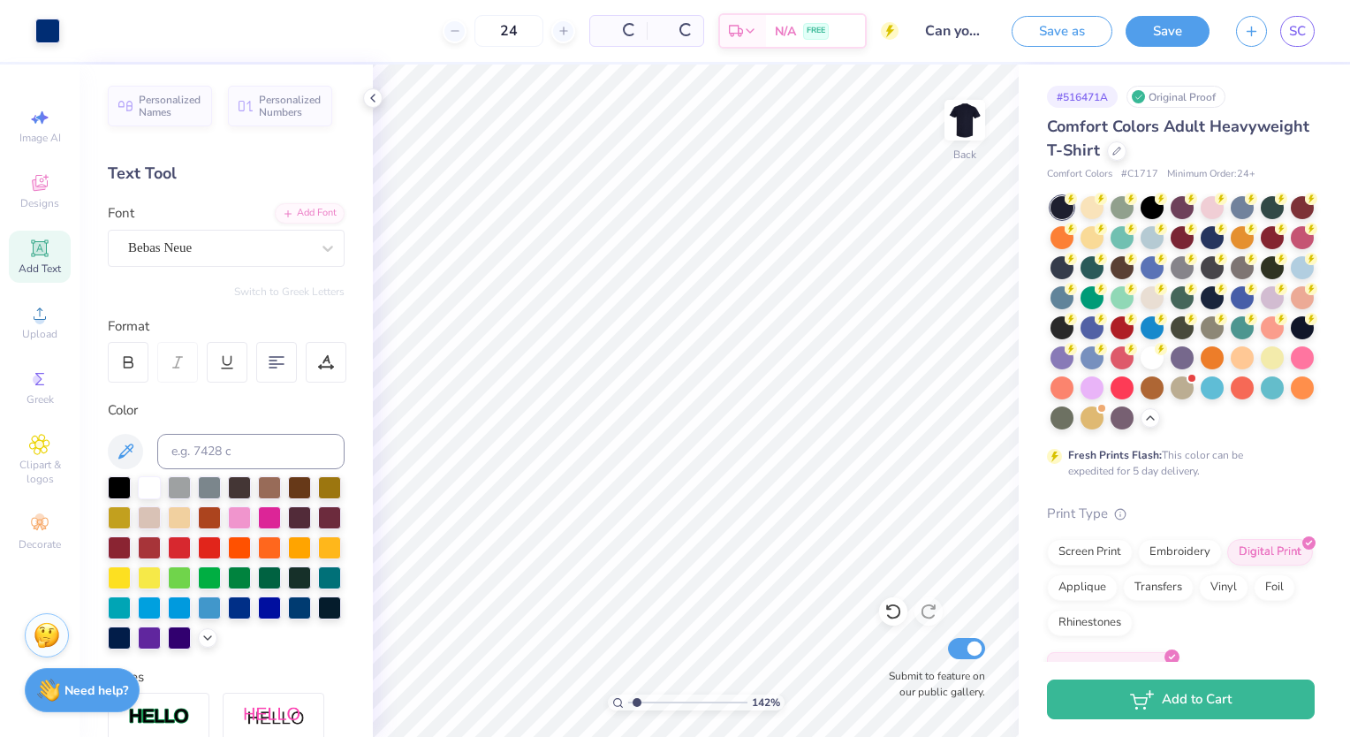
type input "1.42311858317747"
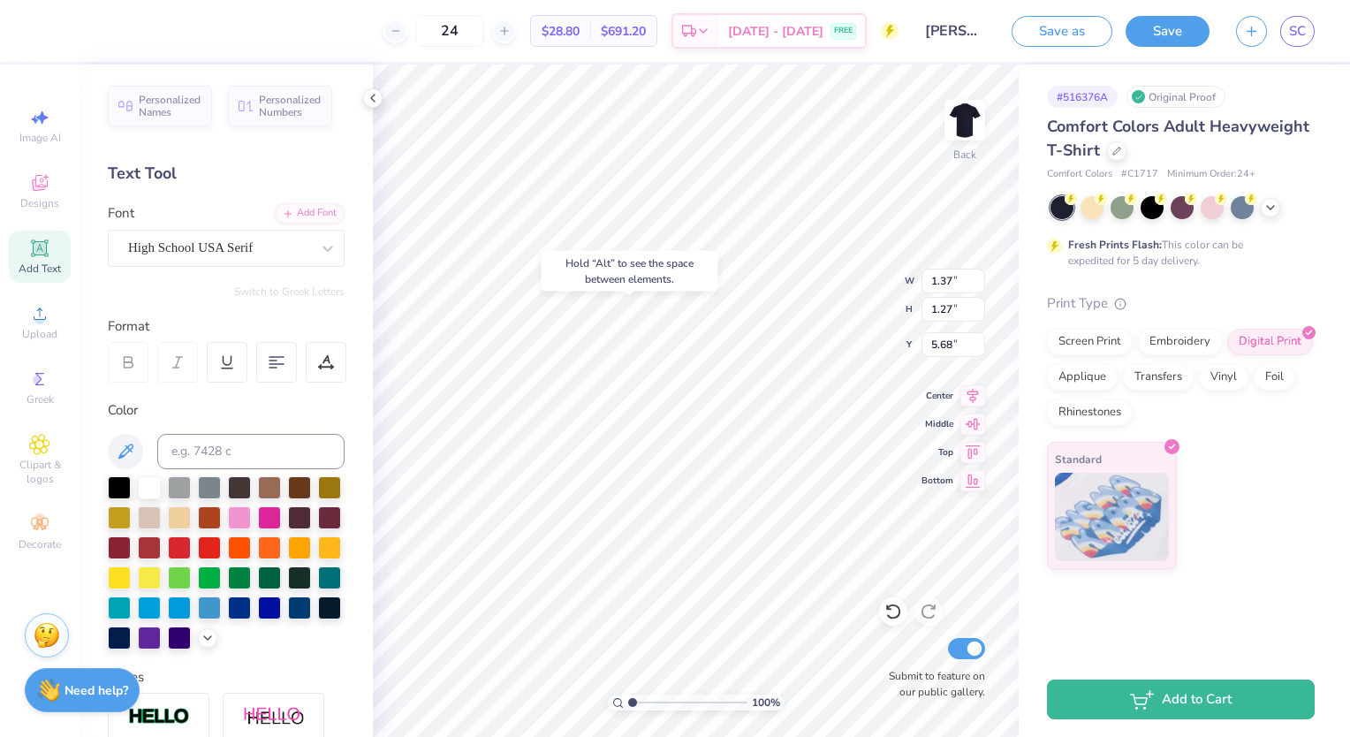
type input "7.32"
type input "1.73"
type input "8.88"
type input "1.37"
type input "8.88"
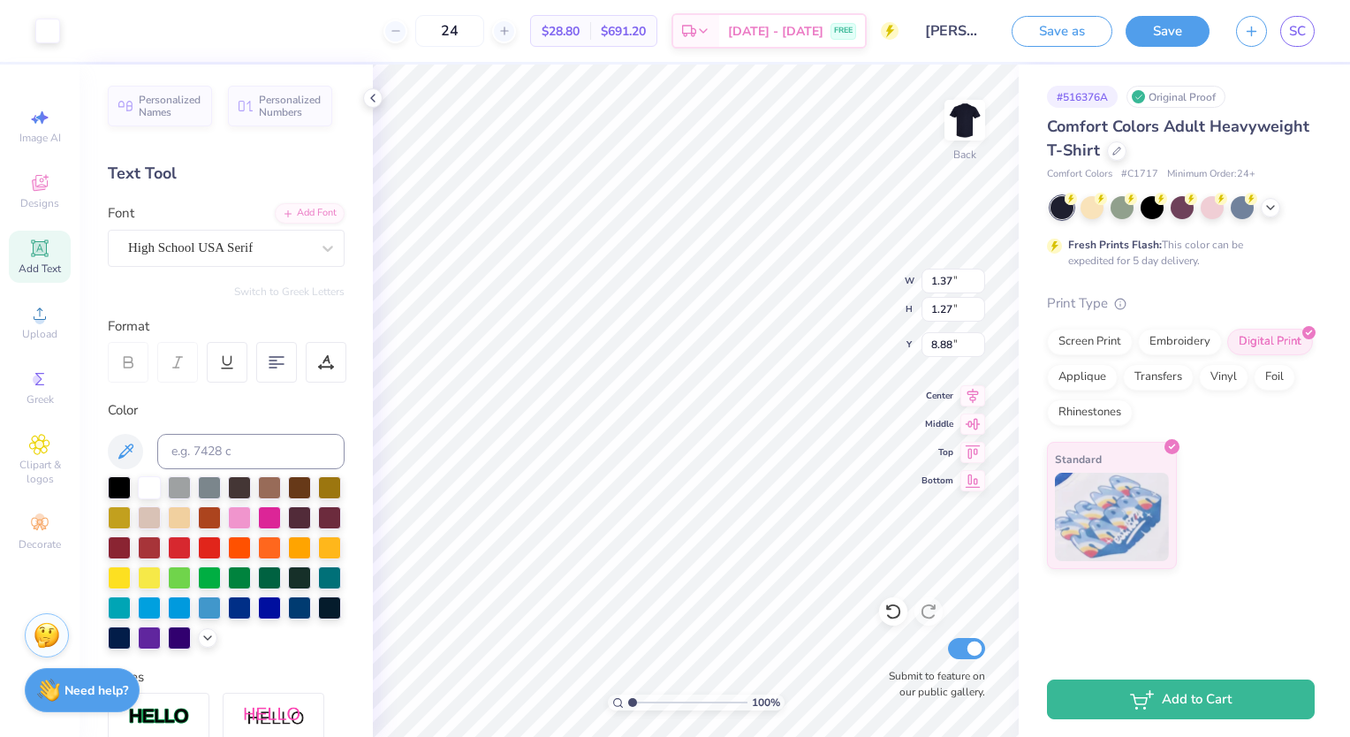
type input "1.37"
type input "1.27"
type input "8.88"
type input "1.73"
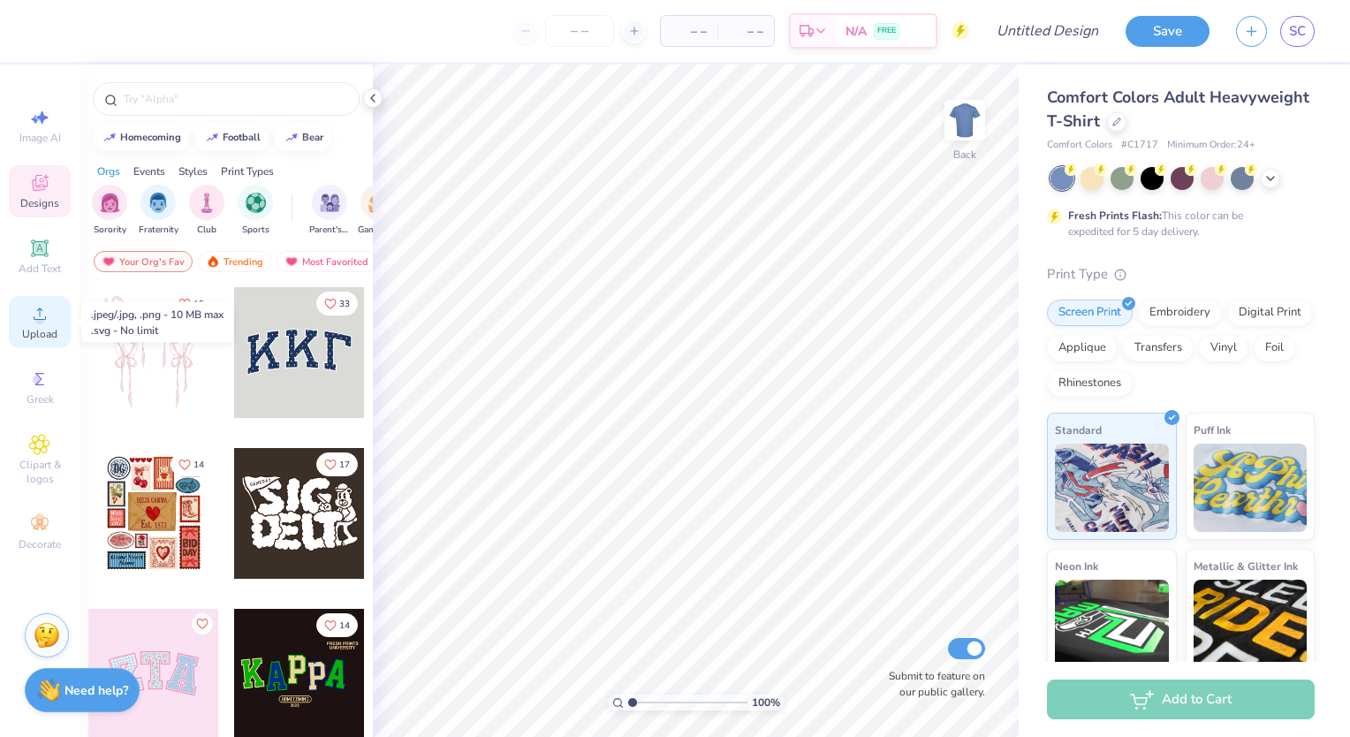
click at [26, 323] on div "Upload" at bounding box center [40, 322] width 62 height 52
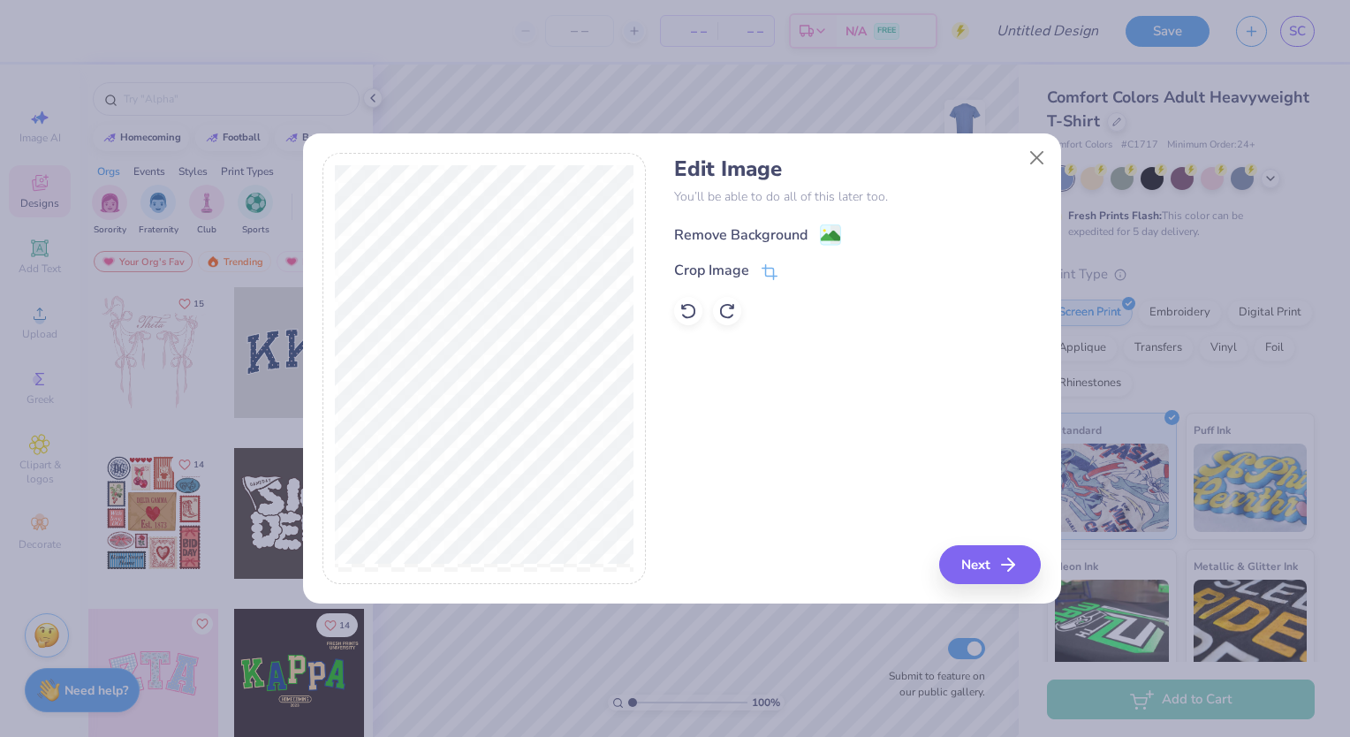
click at [750, 236] on div "Remove Background" at bounding box center [740, 234] width 133 height 21
click at [988, 571] on button "Next" at bounding box center [993, 564] width 102 height 39
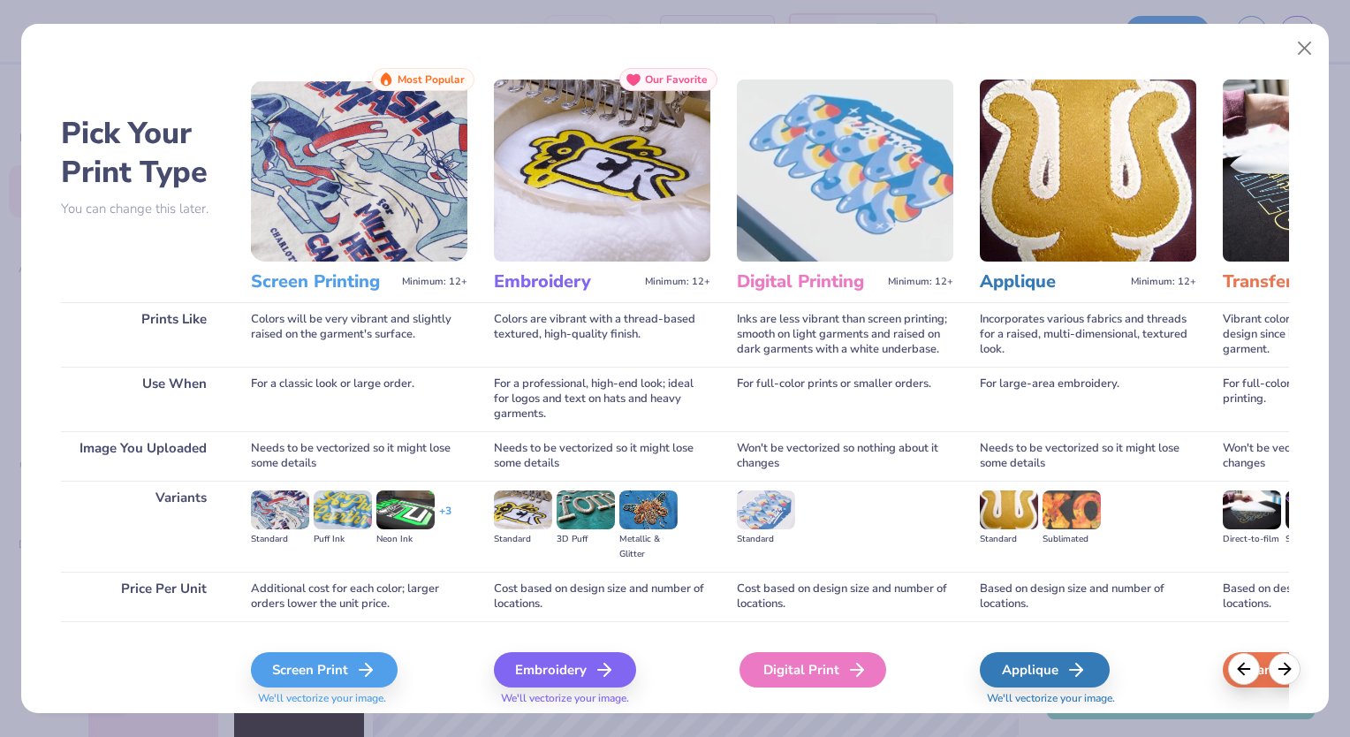
click at [838, 662] on div "Digital Print" at bounding box center [813, 669] width 147 height 35
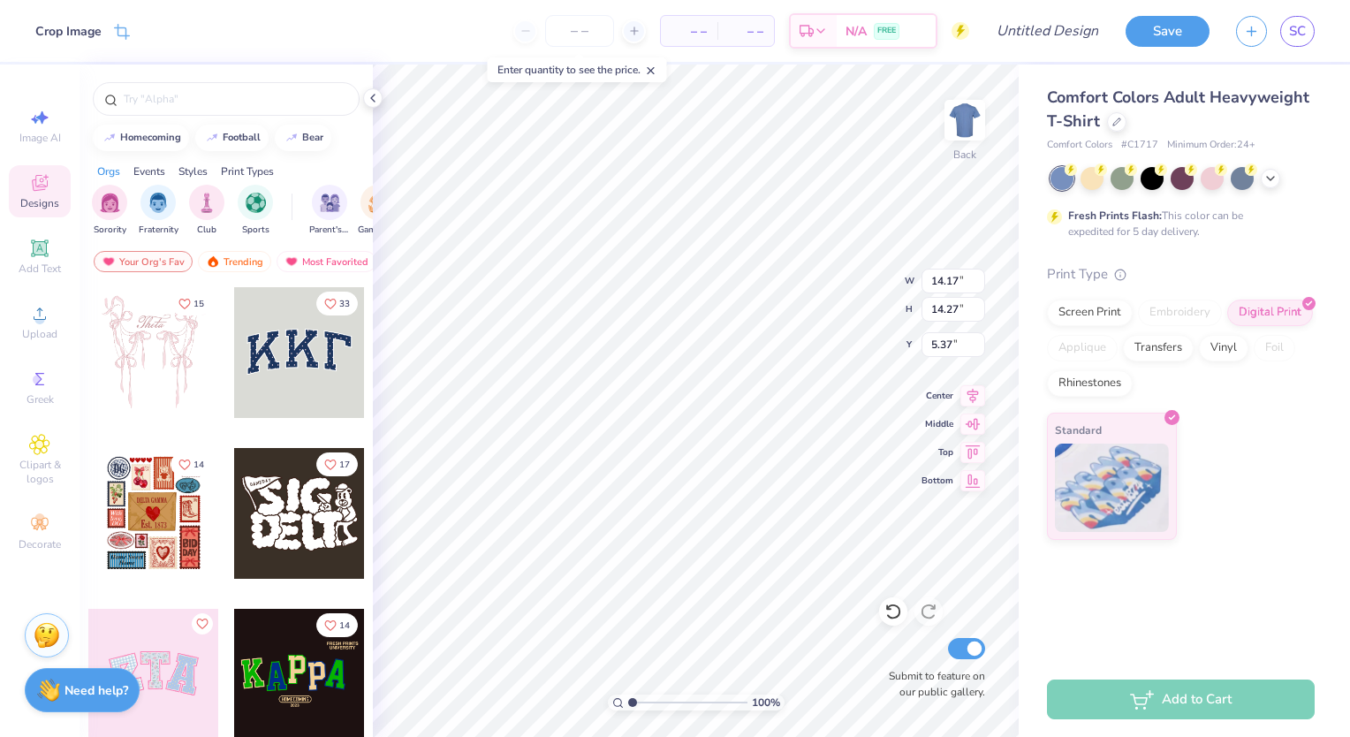
type input "7.25"
type input "7.30"
type input "3.00"
click at [1272, 175] on icon at bounding box center [1271, 177] width 14 height 14
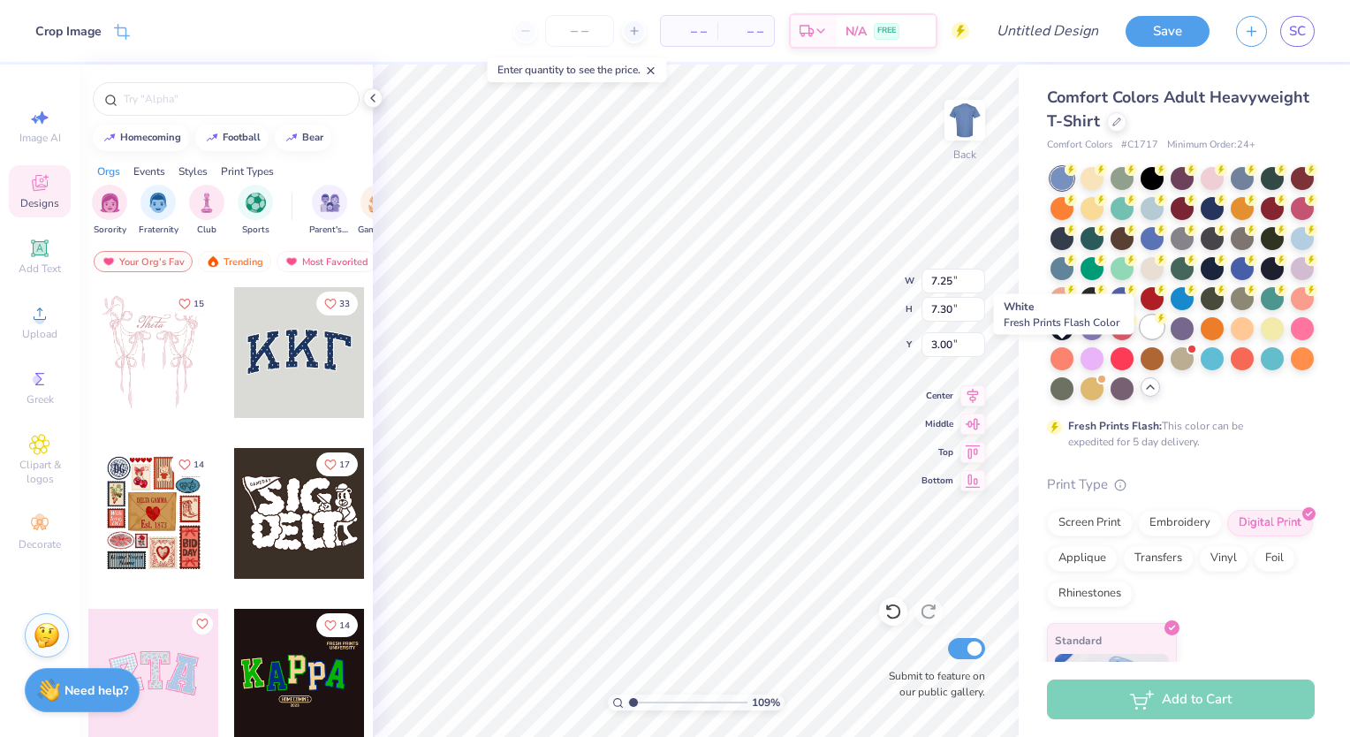
click at [1141, 338] on div at bounding box center [1152, 326] width 23 height 23
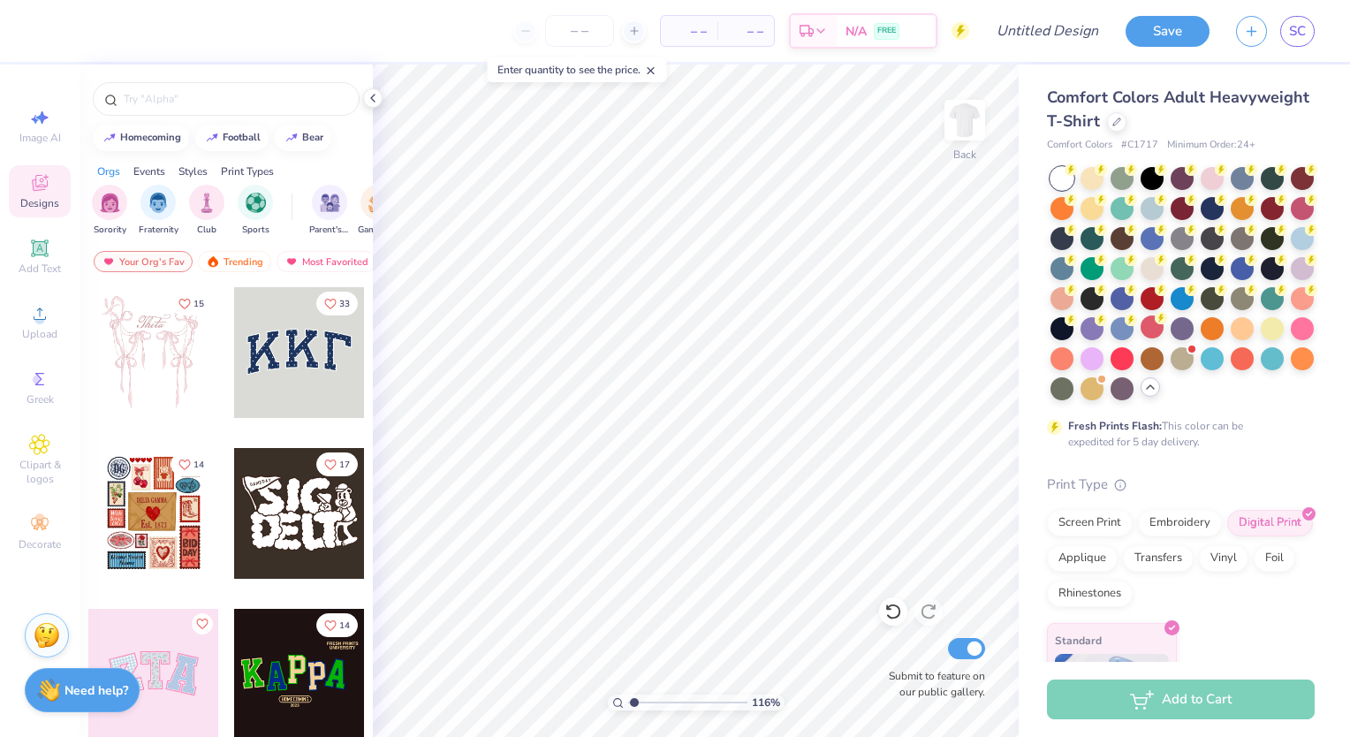
type input "1.15953075174308"
